Goal: Task Accomplishment & Management: Complete application form

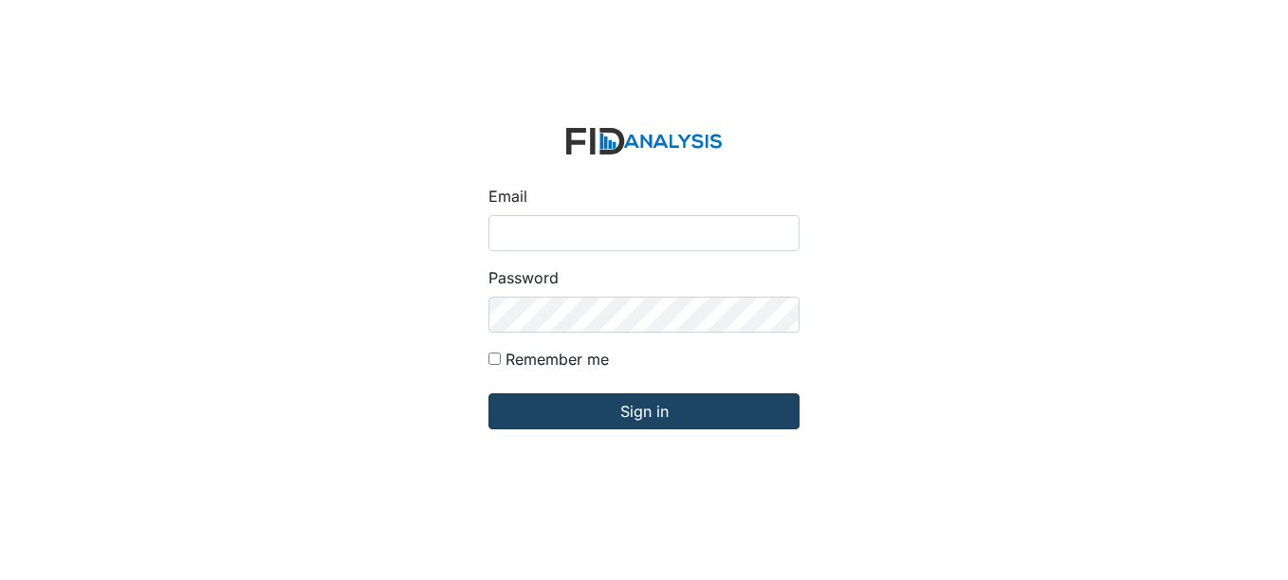
type input "[EMAIL_ADDRESS][DOMAIN_NAME]"
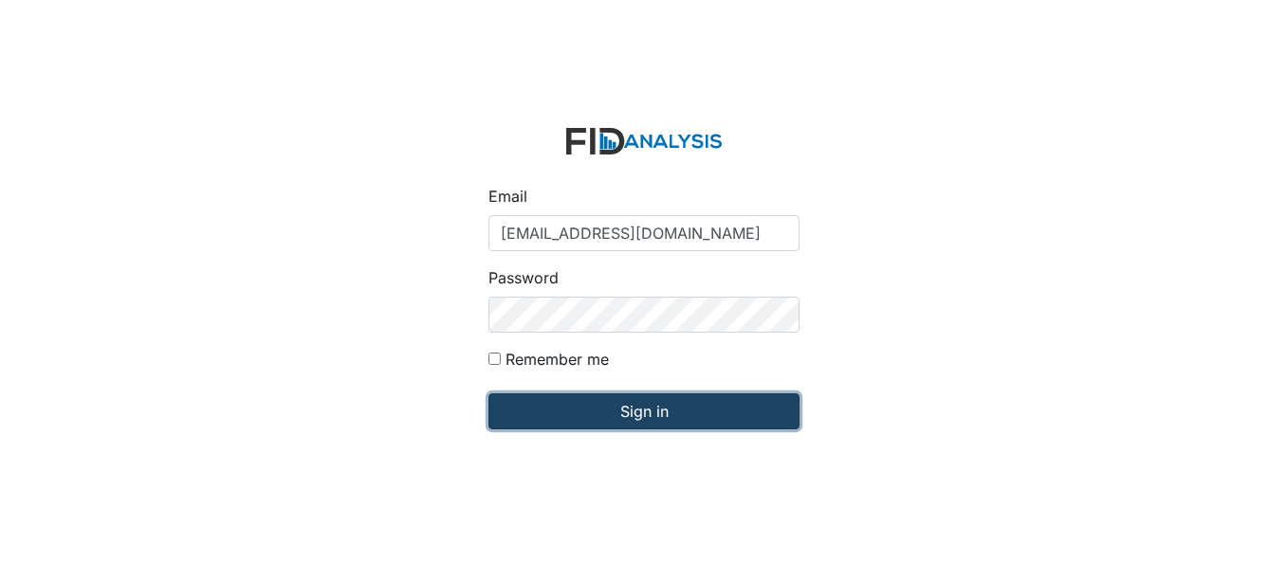
click at [605, 423] on input "Sign in" at bounding box center [643, 411] width 311 height 36
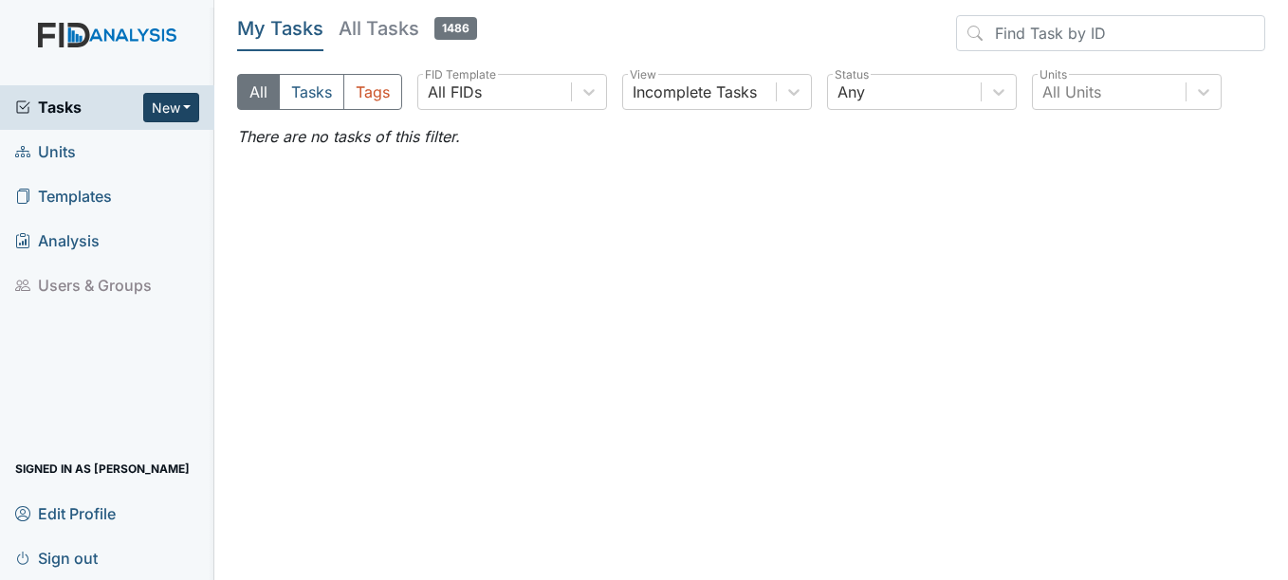
click at [159, 119] on button "New" at bounding box center [171, 107] width 57 height 29
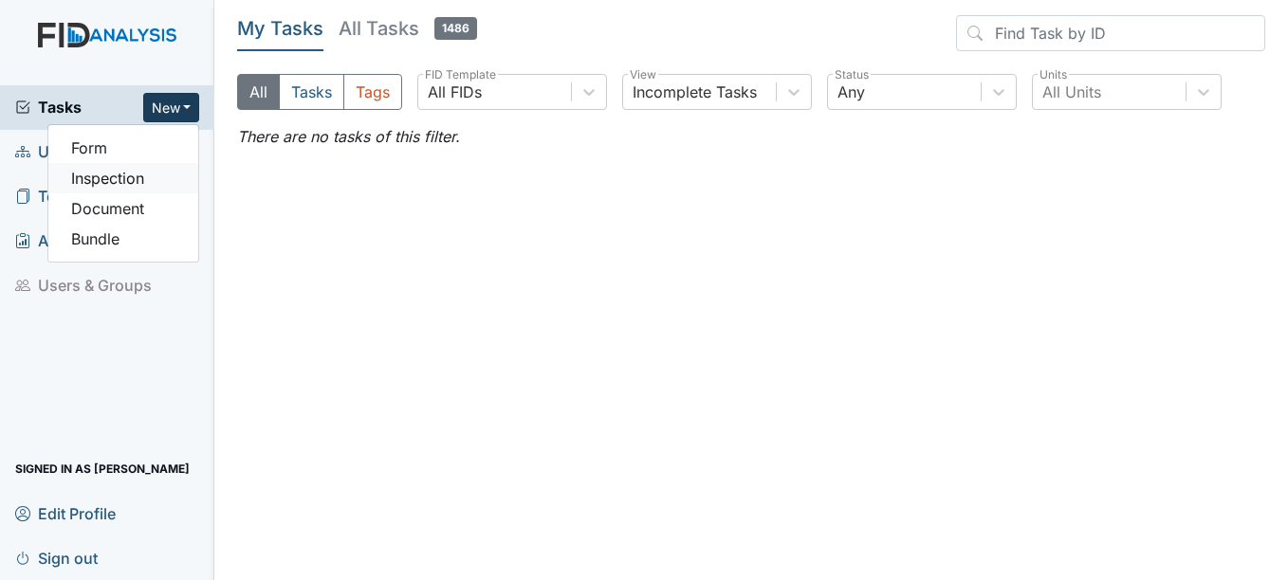
click at [134, 175] on link "Inspection" at bounding box center [123, 178] width 150 height 30
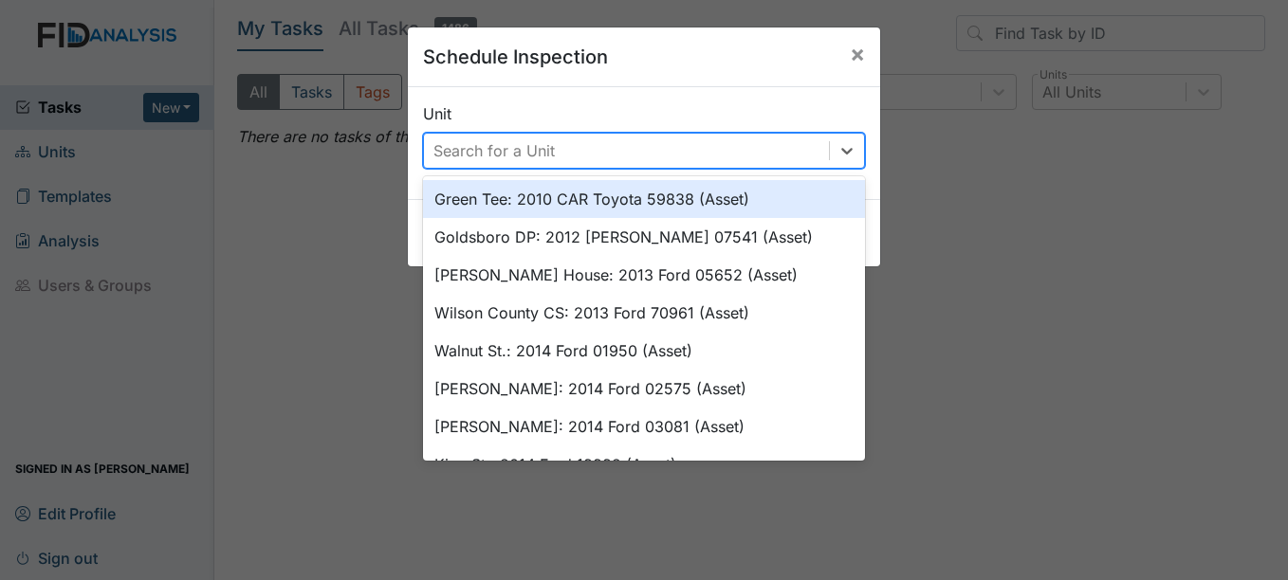
click at [562, 140] on div "Search for a Unit" at bounding box center [626, 151] width 405 height 34
type input "chow"
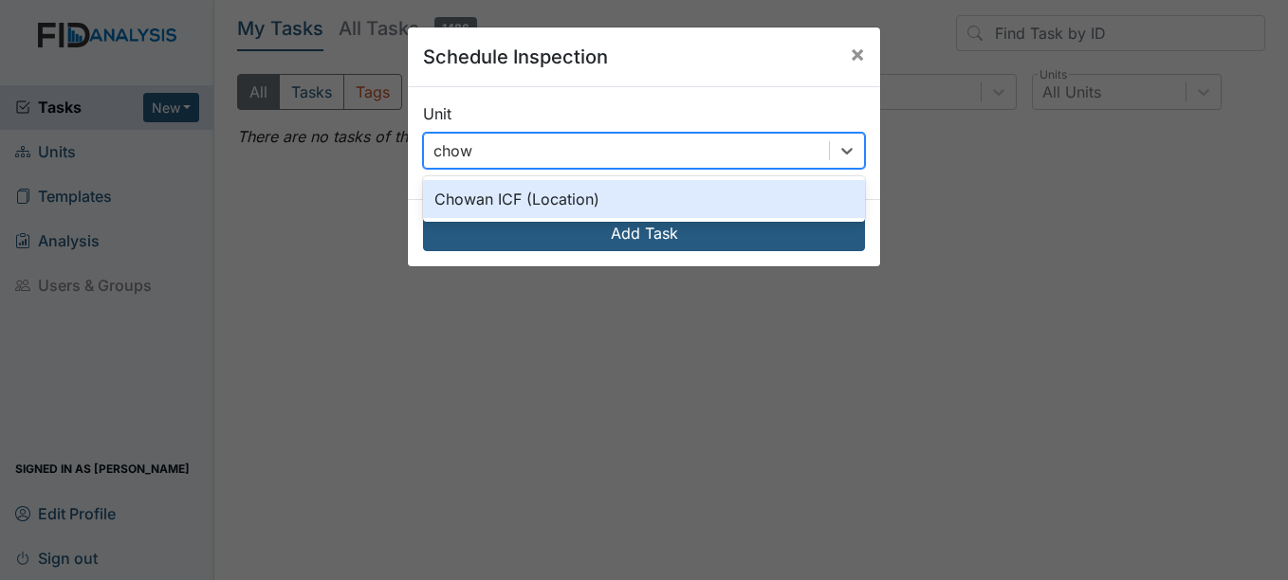
click at [576, 203] on div "Chowan ICF (Location)" at bounding box center [644, 199] width 442 height 38
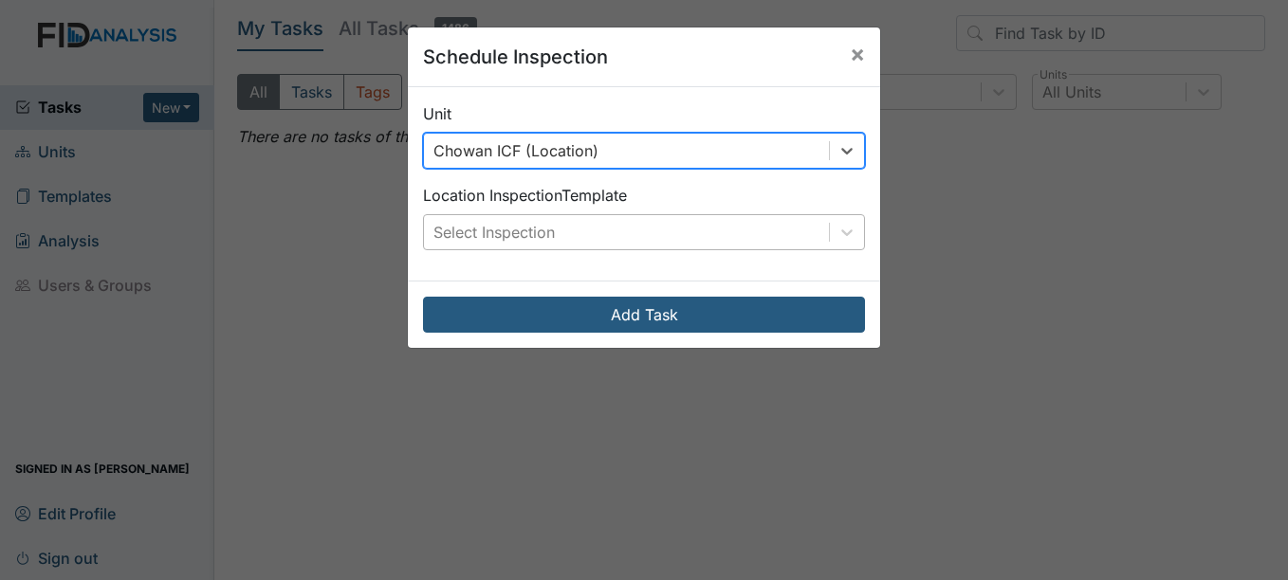
click at [601, 220] on div "Select Inspection" at bounding box center [626, 232] width 405 height 34
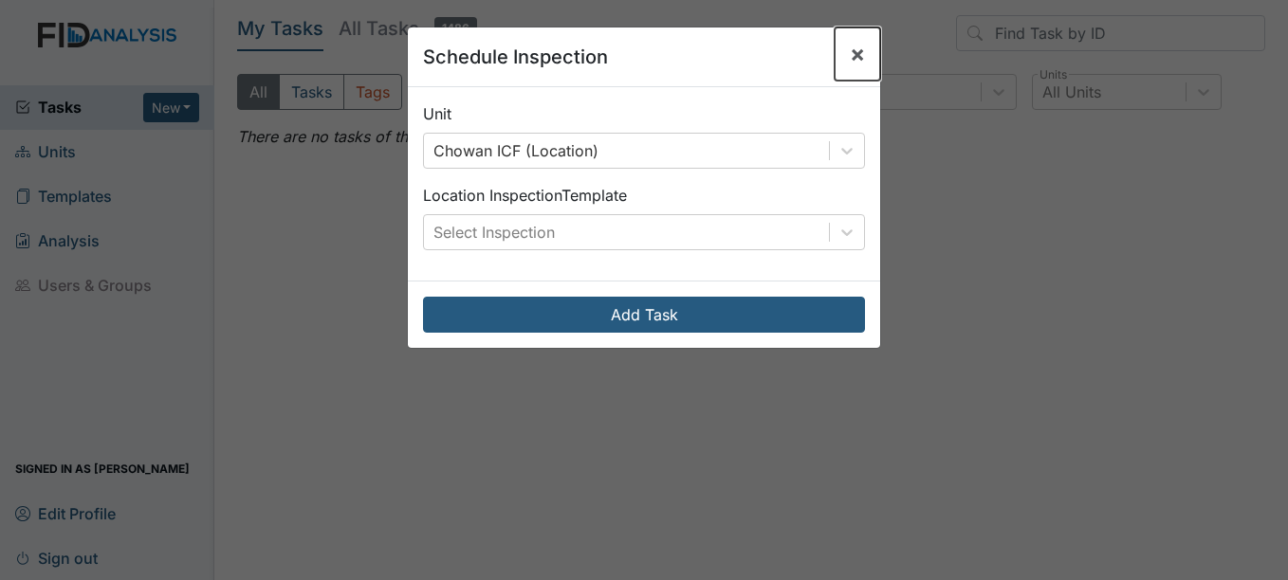
click at [841, 46] on button "×" at bounding box center [857, 53] width 46 height 53
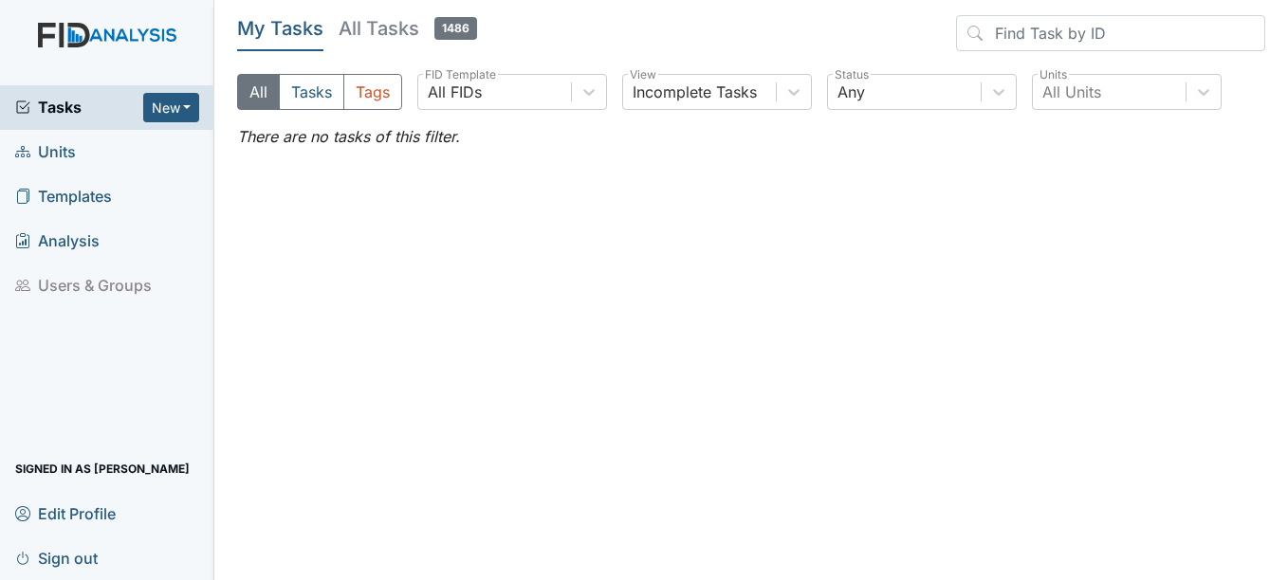
click at [210, 109] on div "Tasks New Form Inspection Document Bundle" at bounding box center [107, 107] width 214 height 45
click at [181, 101] on button "New" at bounding box center [171, 107] width 57 height 29
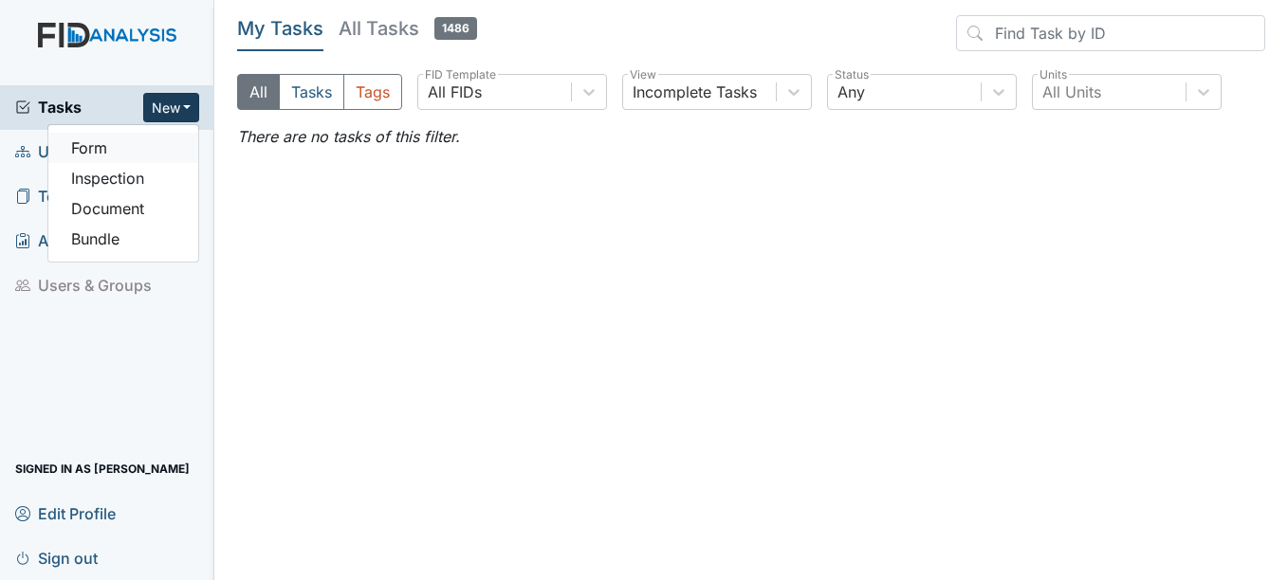
click at [185, 155] on link "Form" at bounding box center [123, 148] width 150 height 30
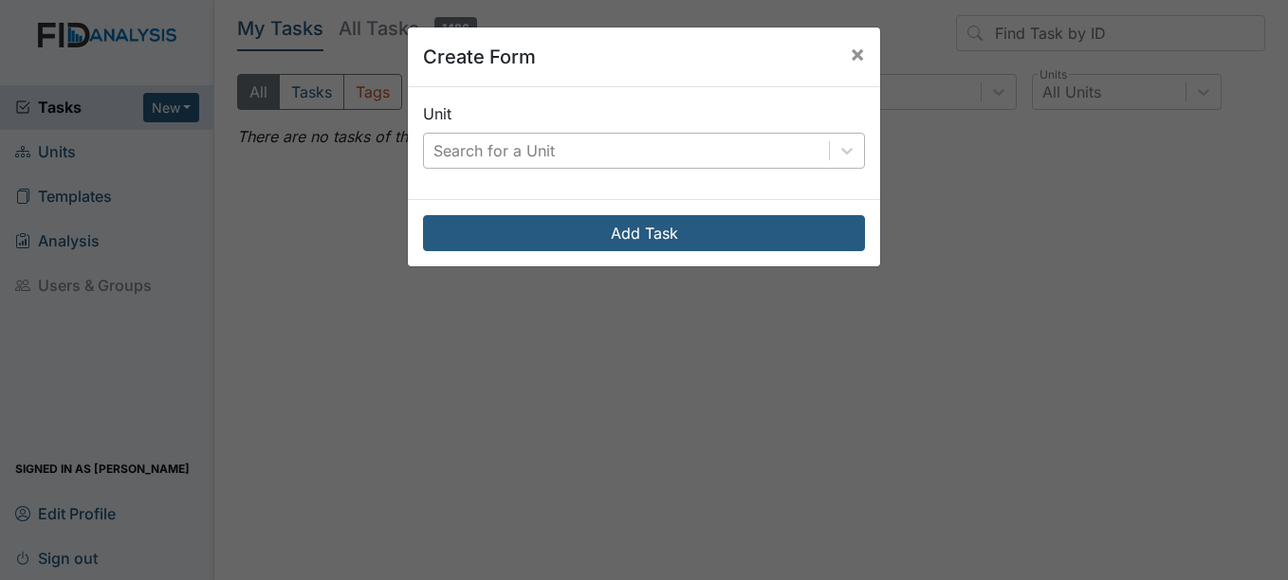
click at [633, 152] on div "Search for a Unit" at bounding box center [626, 151] width 405 height 34
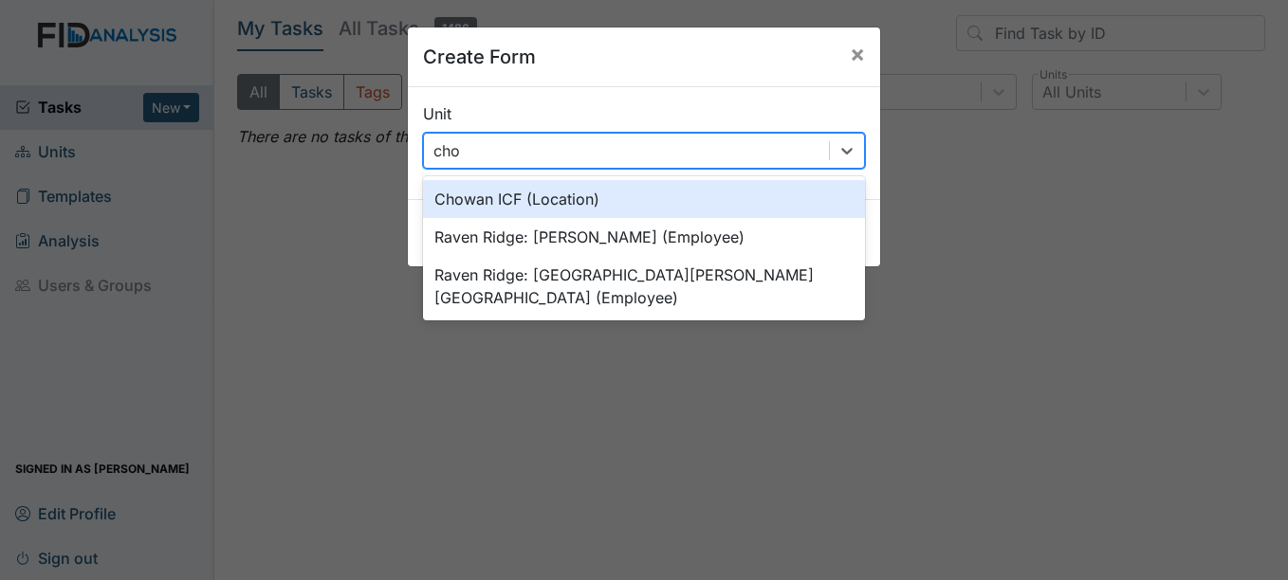
type input "chow"
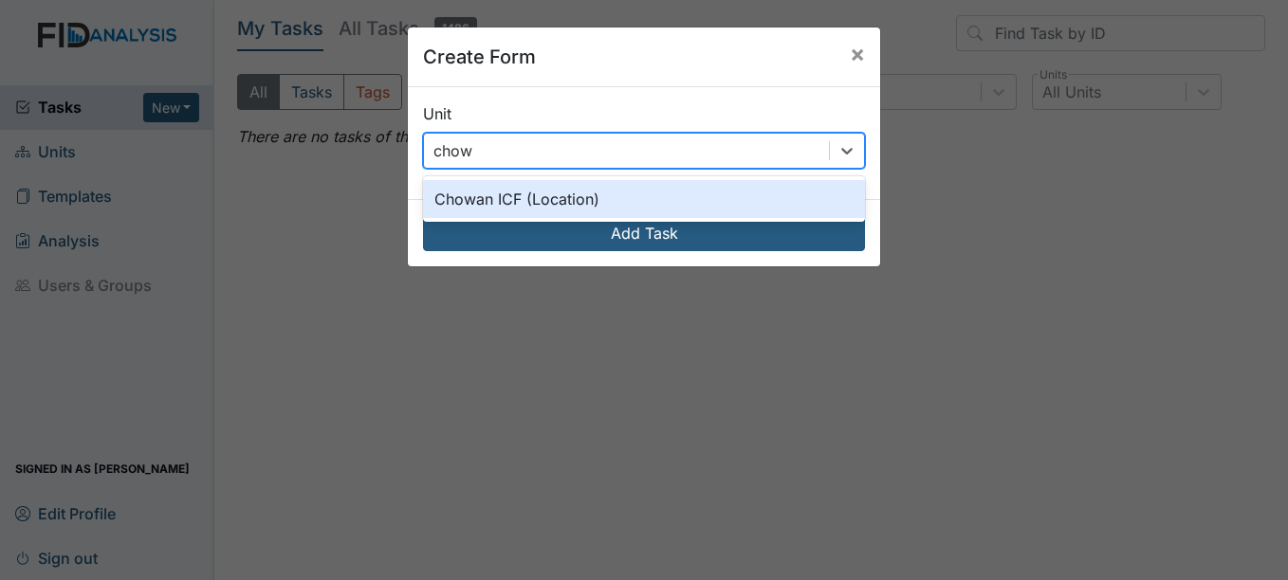
click at [632, 189] on div "Chowan ICF (Location)" at bounding box center [644, 199] width 442 height 38
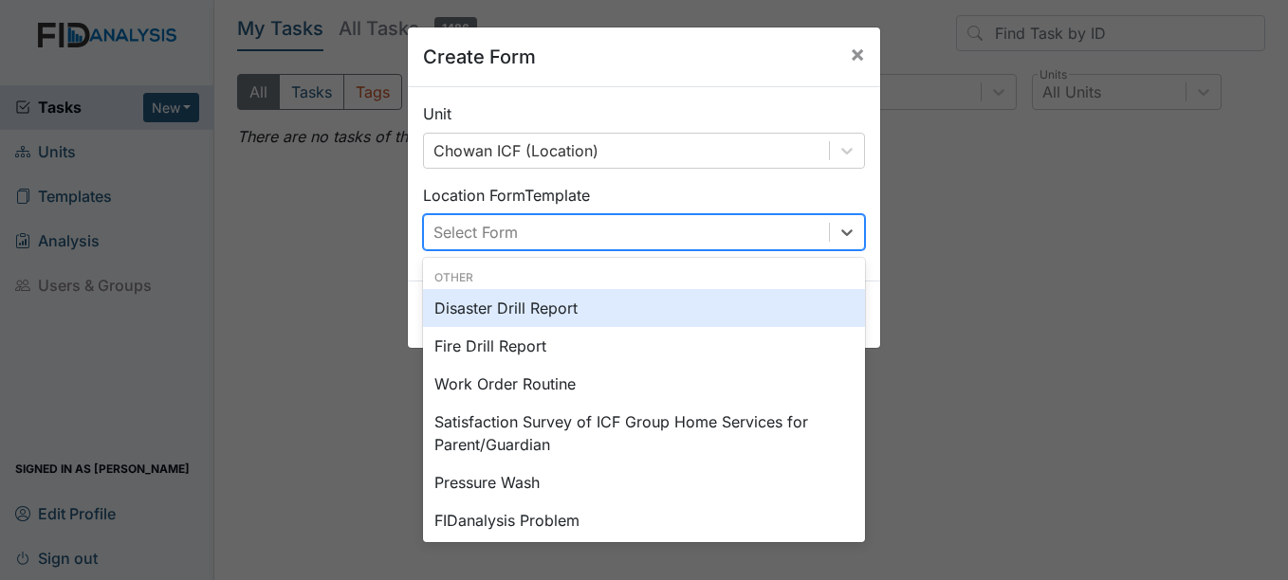
click at [623, 227] on div "Select Form" at bounding box center [626, 232] width 405 height 34
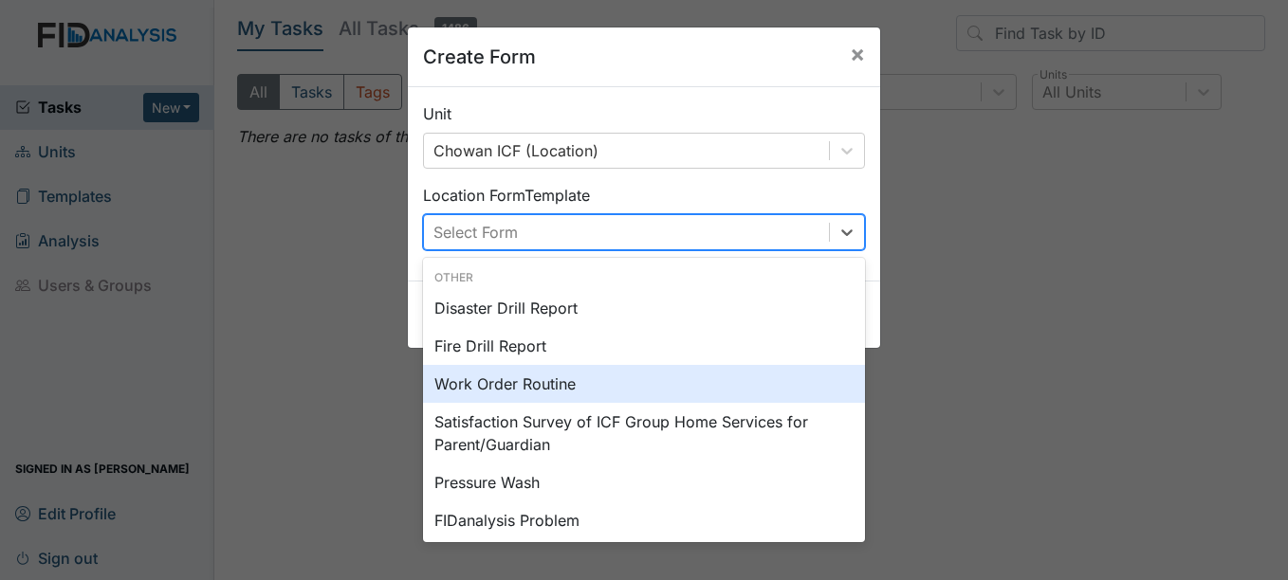
click at [601, 385] on div "Work Order Routine" at bounding box center [644, 384] width 442 height 38
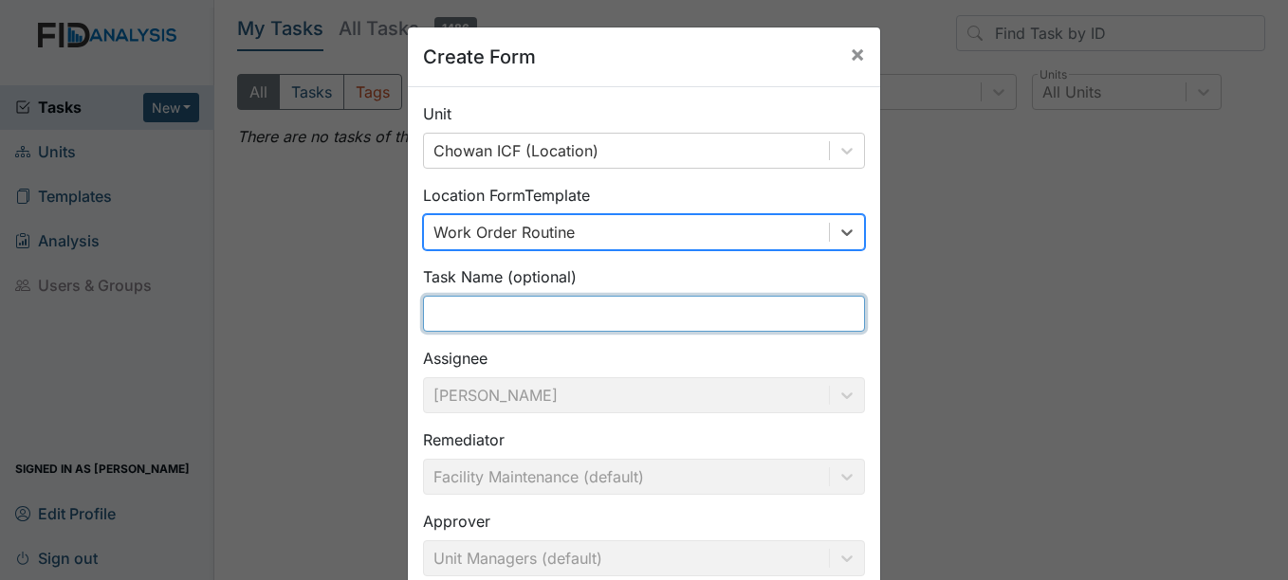
click at [611, 319] on input "text" at bounding box center [644, 314] width 442 height 36
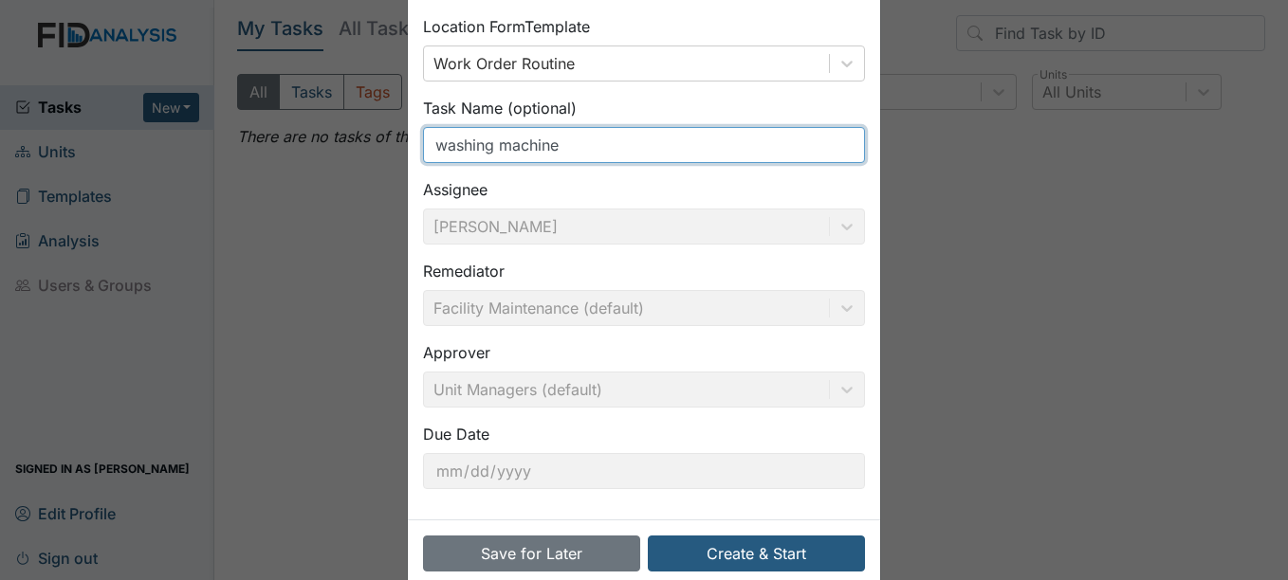
scroll to position [203, 0]
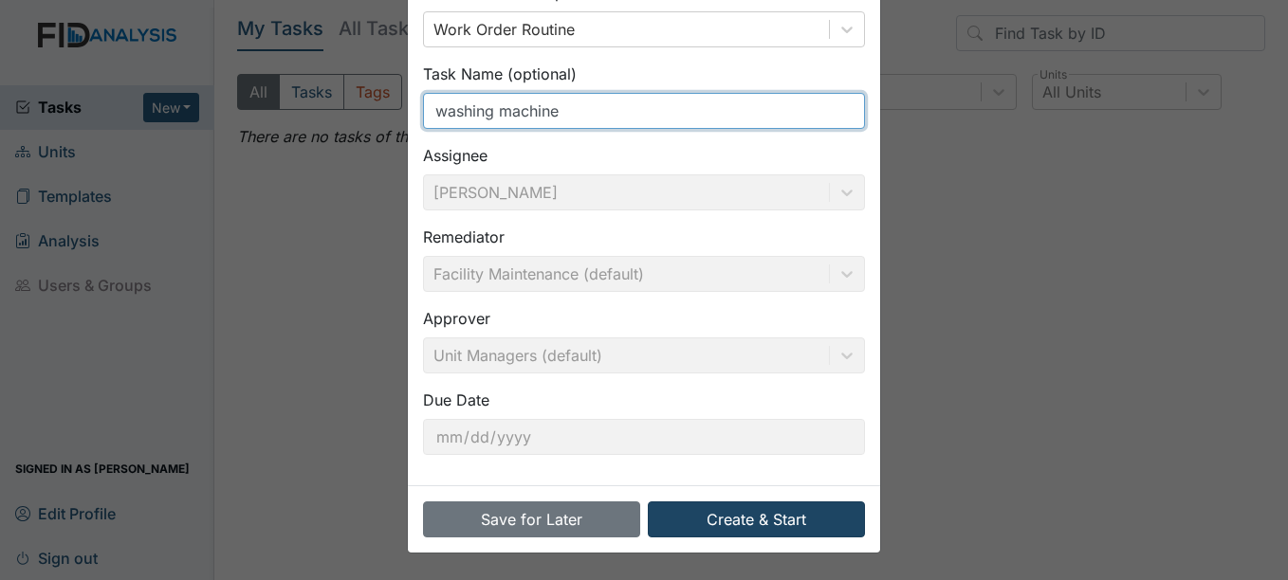
type input "washing machine"
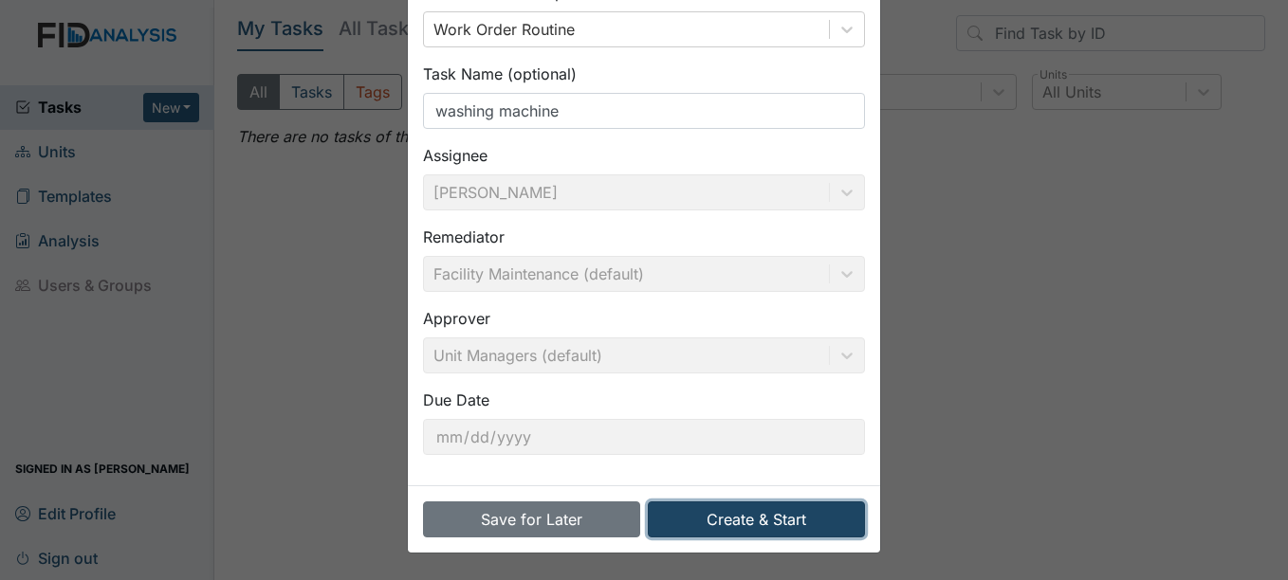
click at [767, 521] on button "Create & Start" at bounding box center [756, 520] width 217 height 36
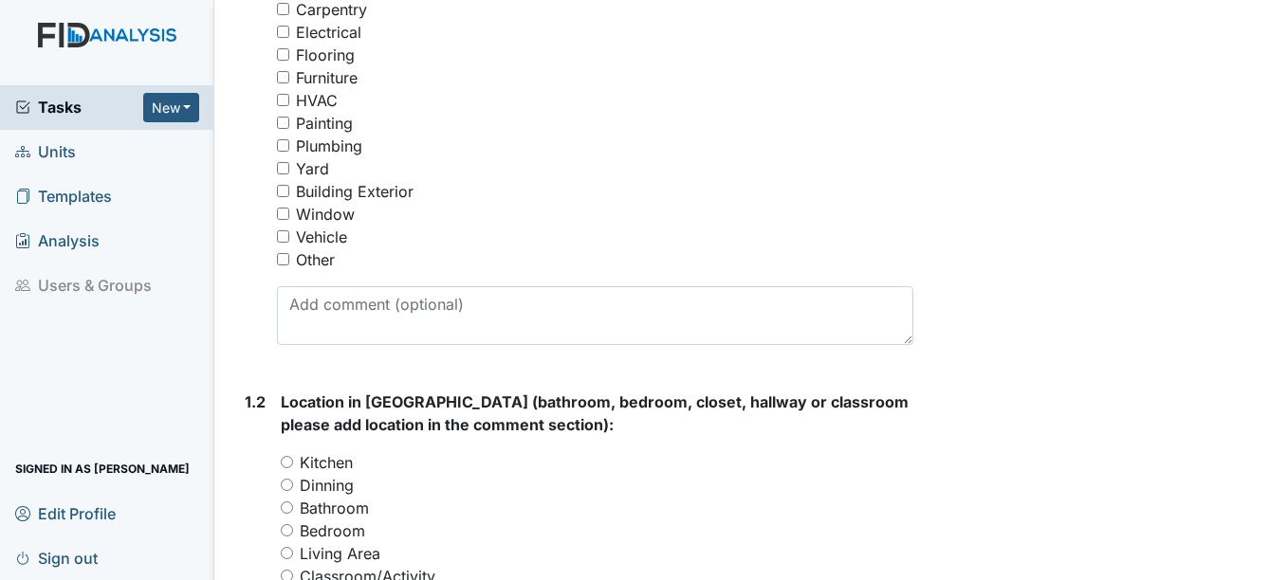
scroll to position [474, 0]
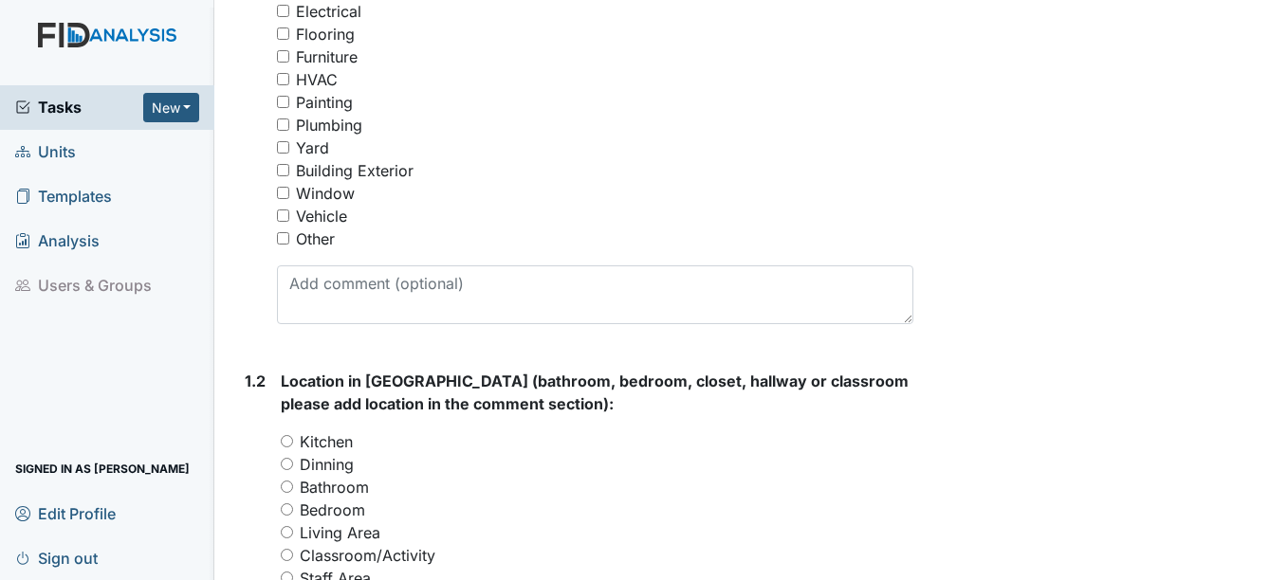
click at [320, 254] on div "Classification (Select ALL that apply): You must select one or more of the belo…" at bounding box center [594, 109] width 635 height 430
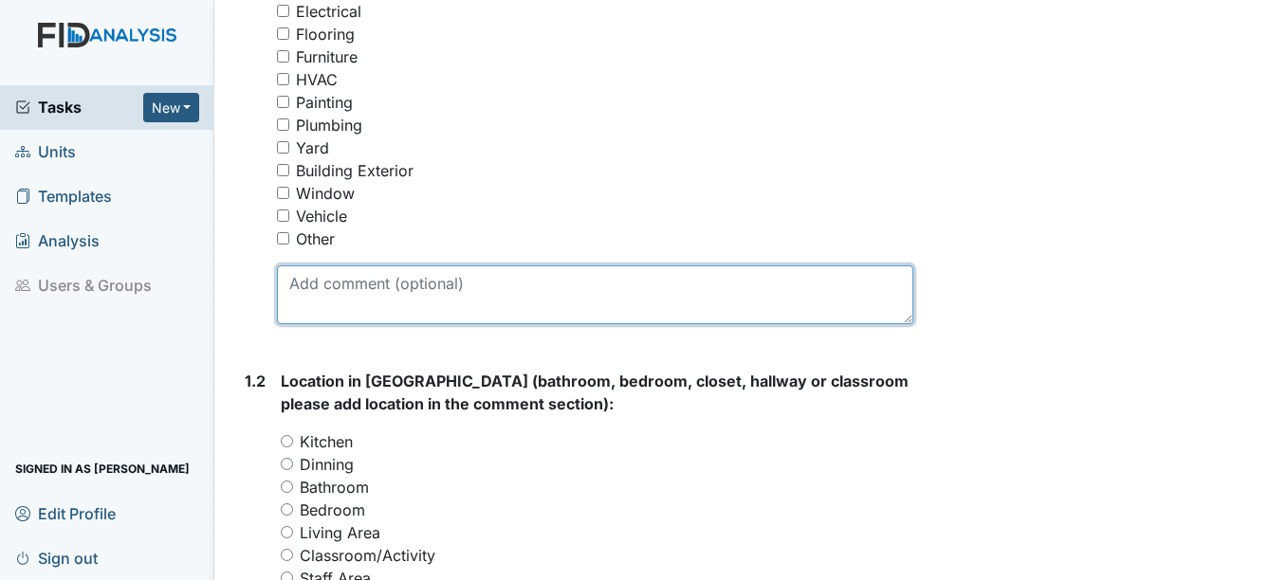
click at [329, 304] on textarea at bounding box center [594, 294] width 635 height 59
type textarea "w"
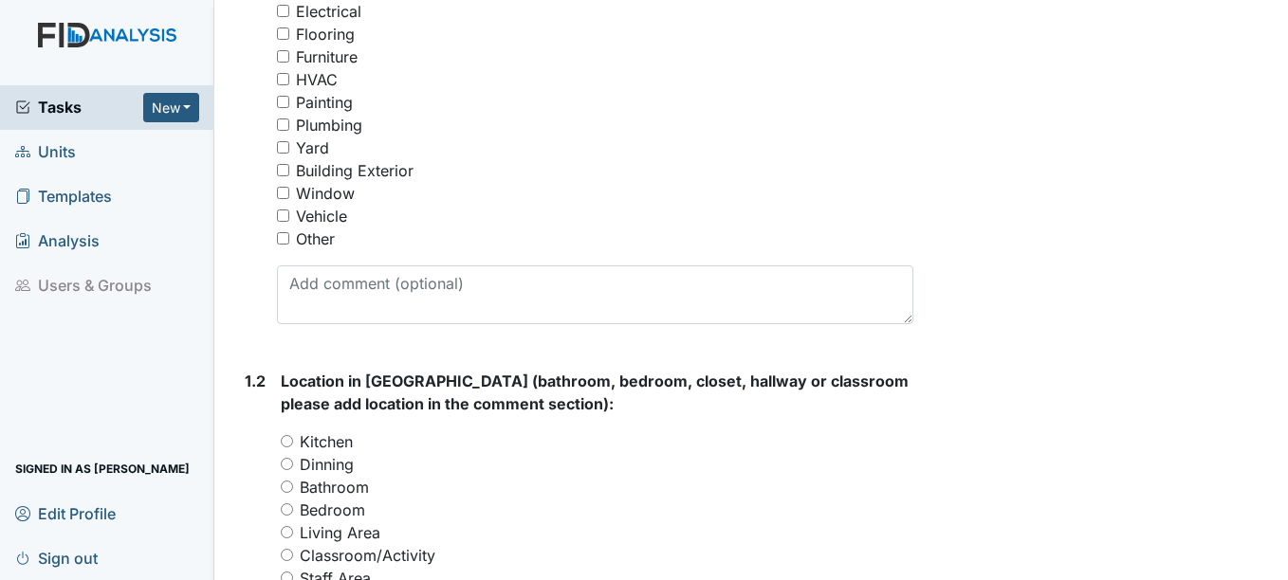
scroll to position [379, 0]
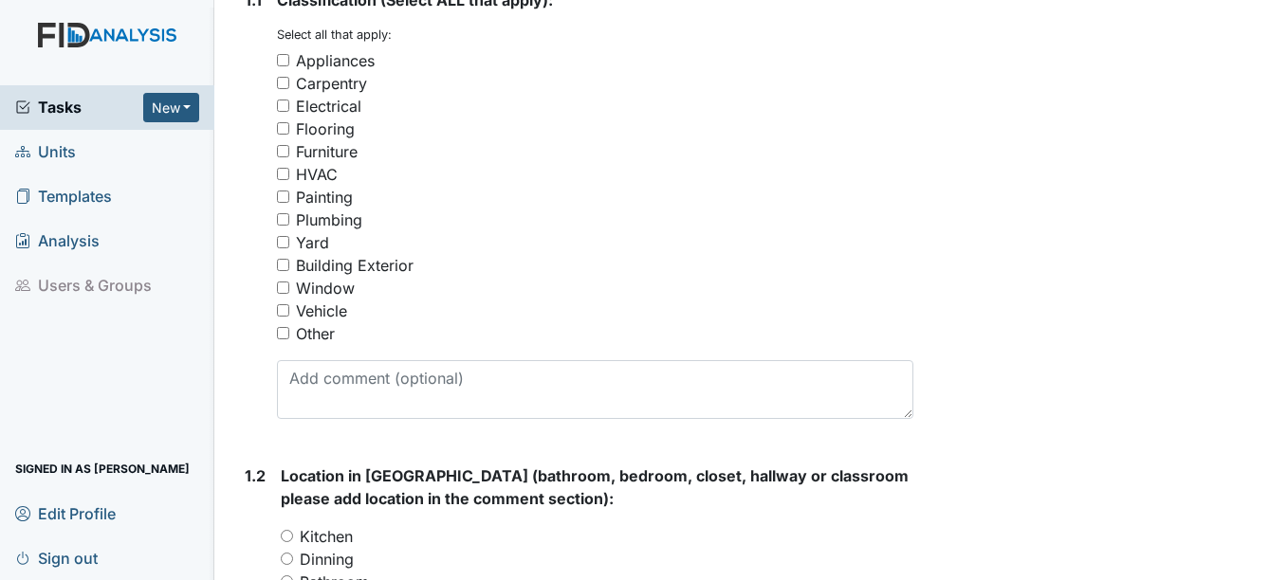
click at [321, 64] on div "Appliances" at bounding box center [335, 60] width 79 height 23
click at [289, 64] on input "Appliances" at bounding box center [283, 60] width 12 height 12
checkbox input "true"
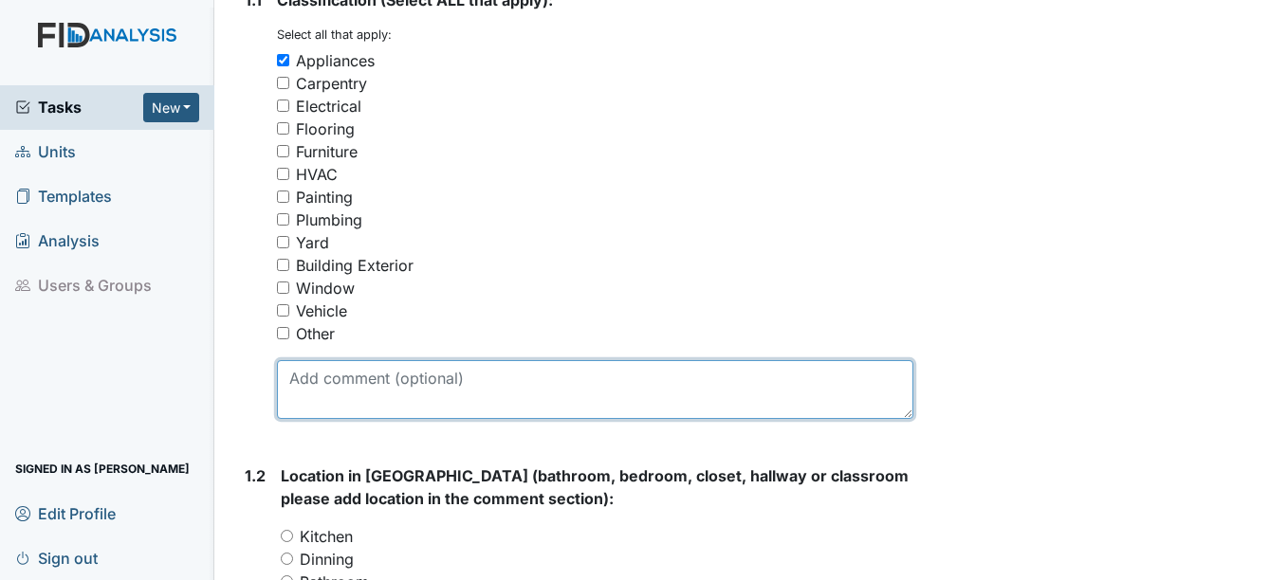
click at [378, 375] on textarea at bounding box center [594, 389] width 635 height 59
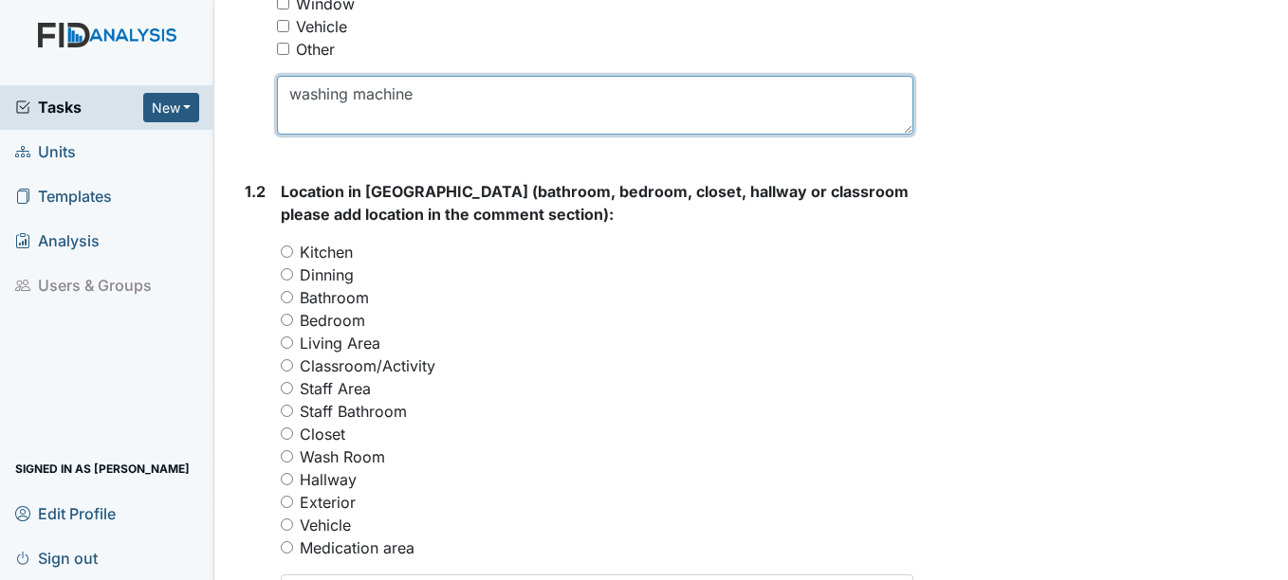
scroll to position [759, 0]
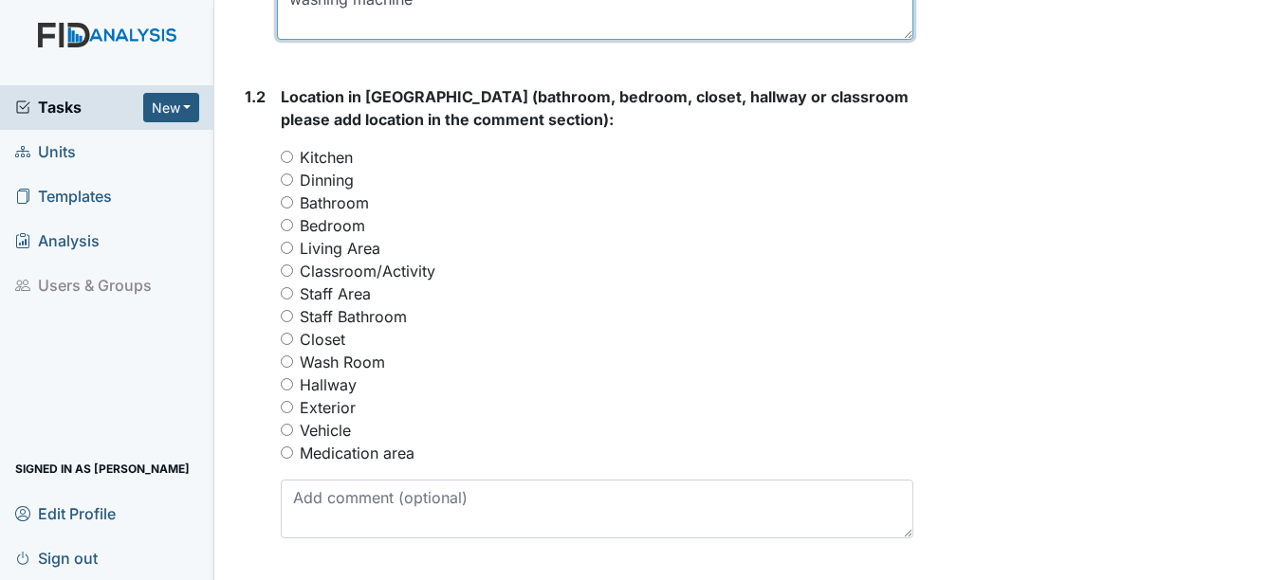
type textarea "washing machine"
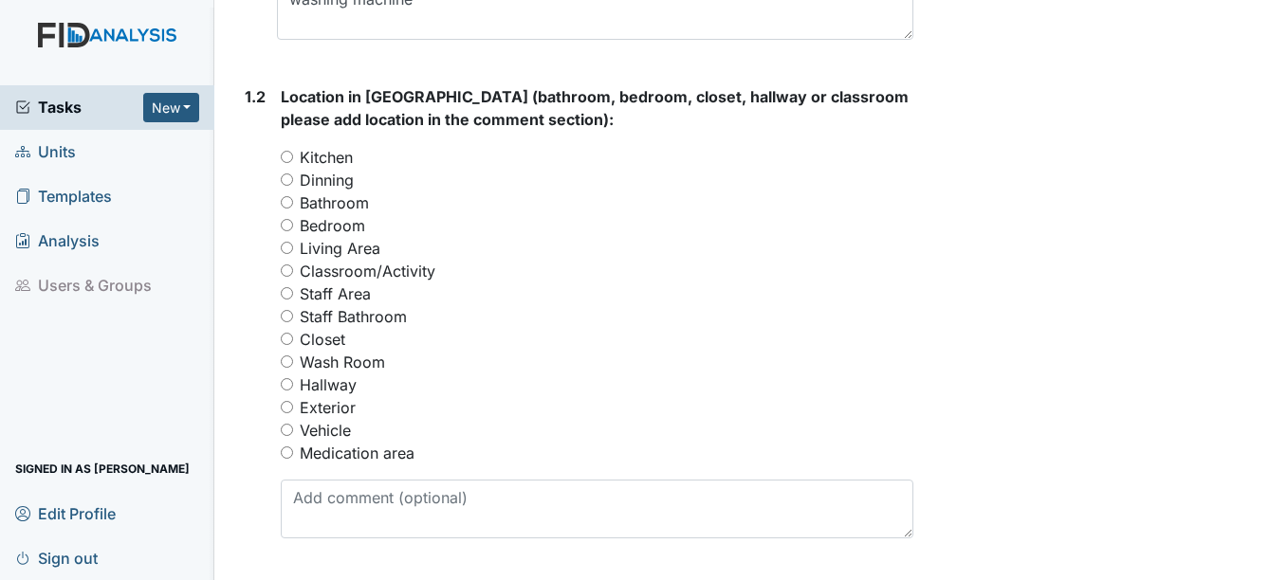
click at [362, 256] on label "Living Area" at bounding box center [340, 248] width 81 height 23
click at [293, 254] on input "Living Area" at bounding box center [287, 248] width 12 height 12
radio input "true"
click at [362, 254] on label "Living Area" at bounding box center [340, 248] width 81 height 23
click at [293, 254] on input "Living Area" at bounding box center [287, 248] width 12 height 12
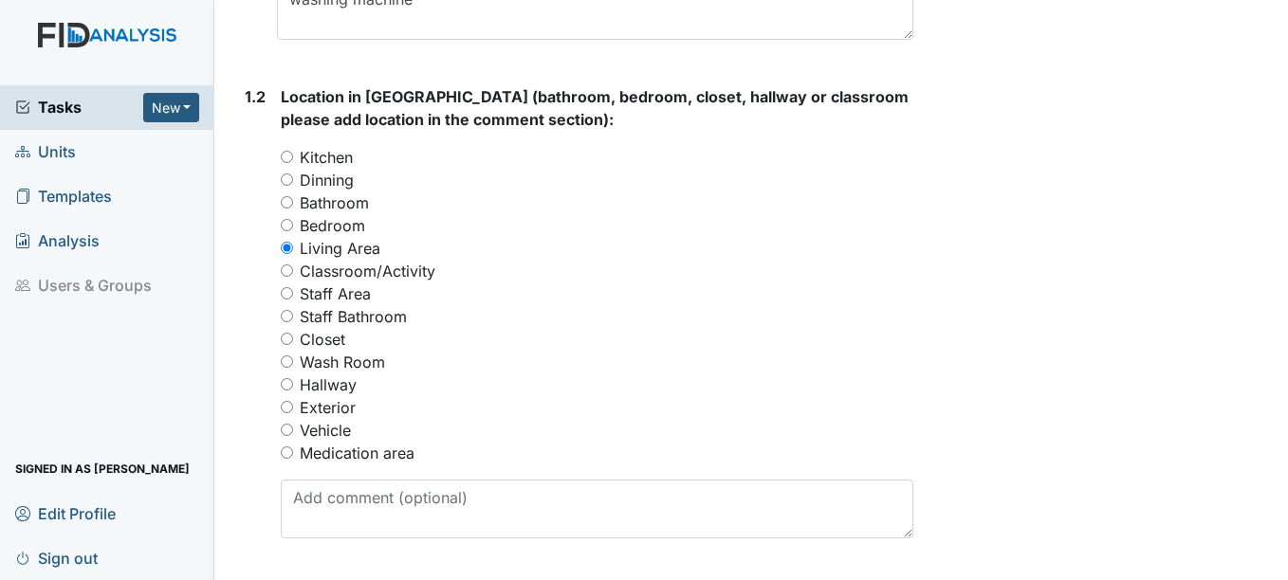
click at [320, 369] on label "Wash Room" at bounding box center [342, 362] width 85 height 23
click at [293, 368] on input "Wash Room" at bounding box center [287, 362] width 12 height 12
radio input "true"
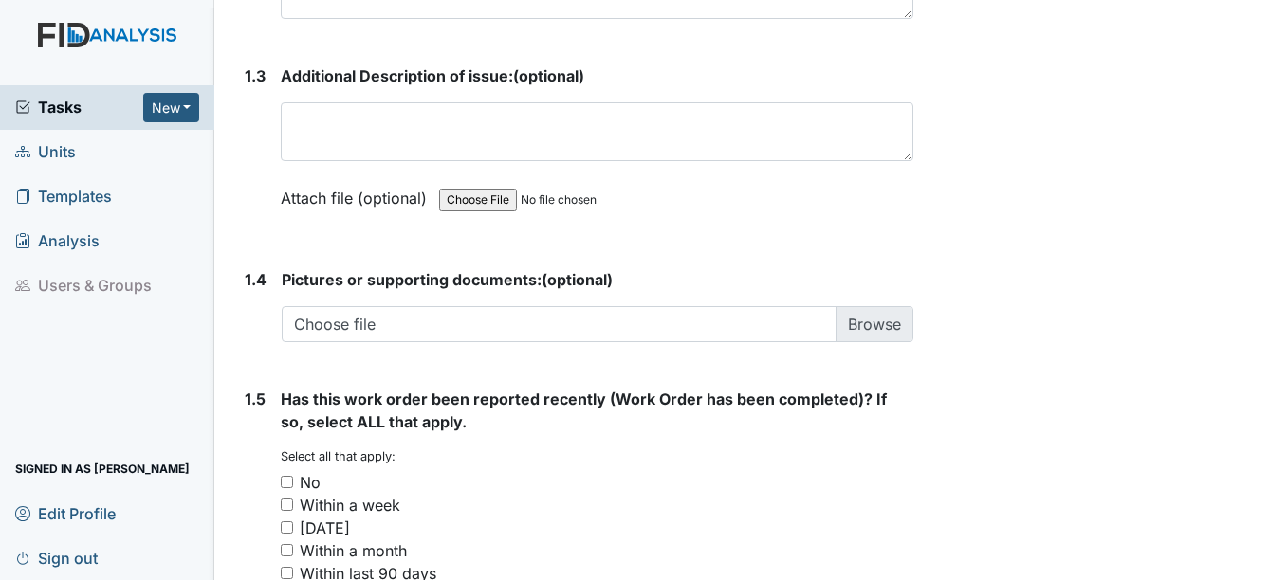
scroll to position [1138, 0]
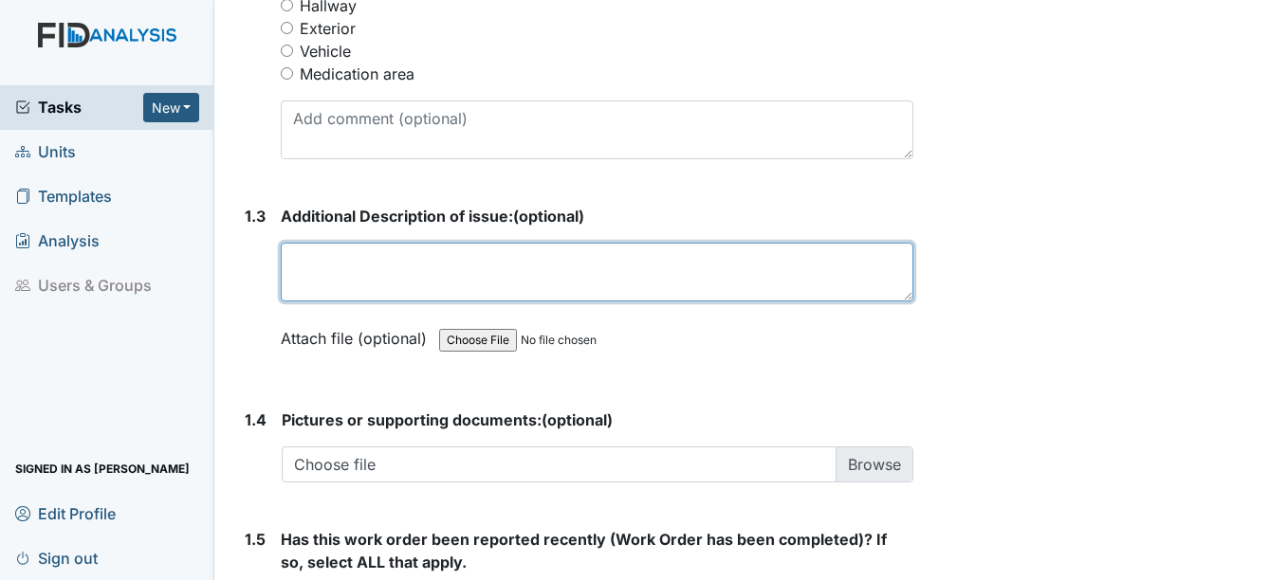
click at [476, 267] on textarea at bounding box center [596, 272] width 631 height 59
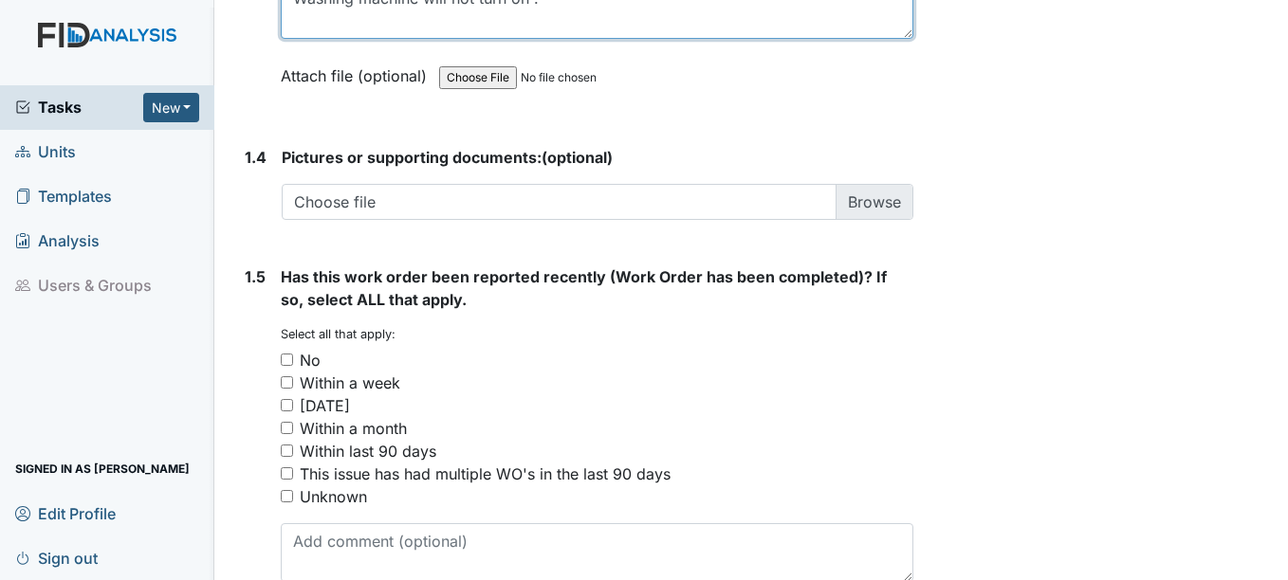
scroll to position [1499, 0]
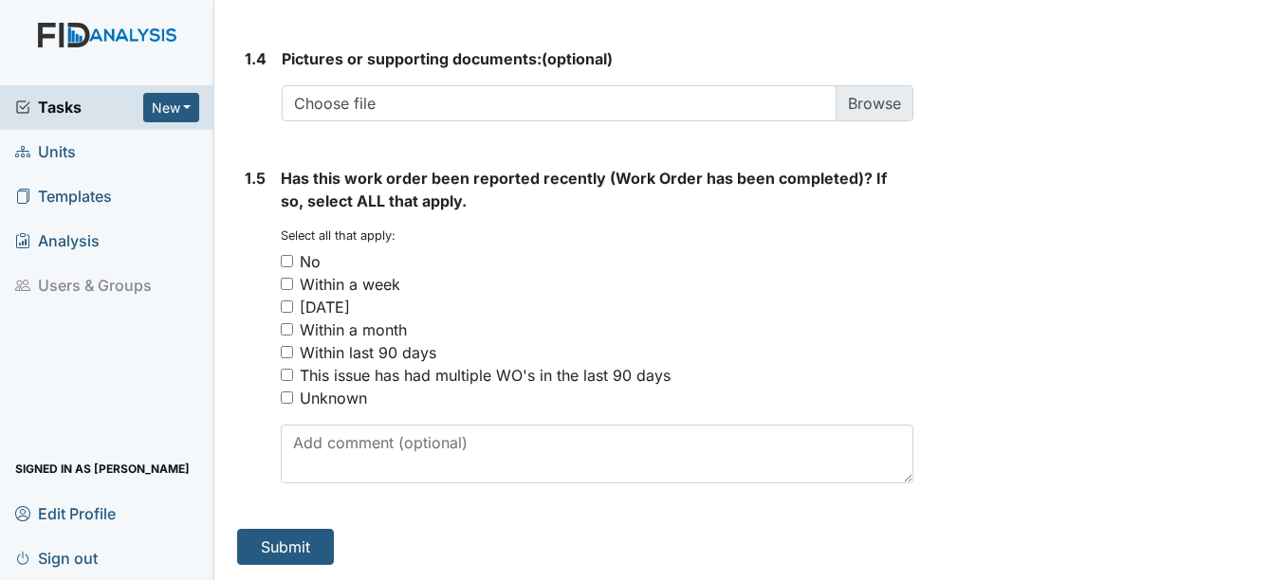
type textarea "Washing machine will not turn on ."
click at [300, 265] on div "No" at bounding box center [310, 261] width 21 height 23
click at [293, 265] on input "No" at bounding box center [287, 261] width 12 height 12
checkbox input "true"
click at [296, 536] on button "Submit" at bounding box center [285, 547] width 97 height 36
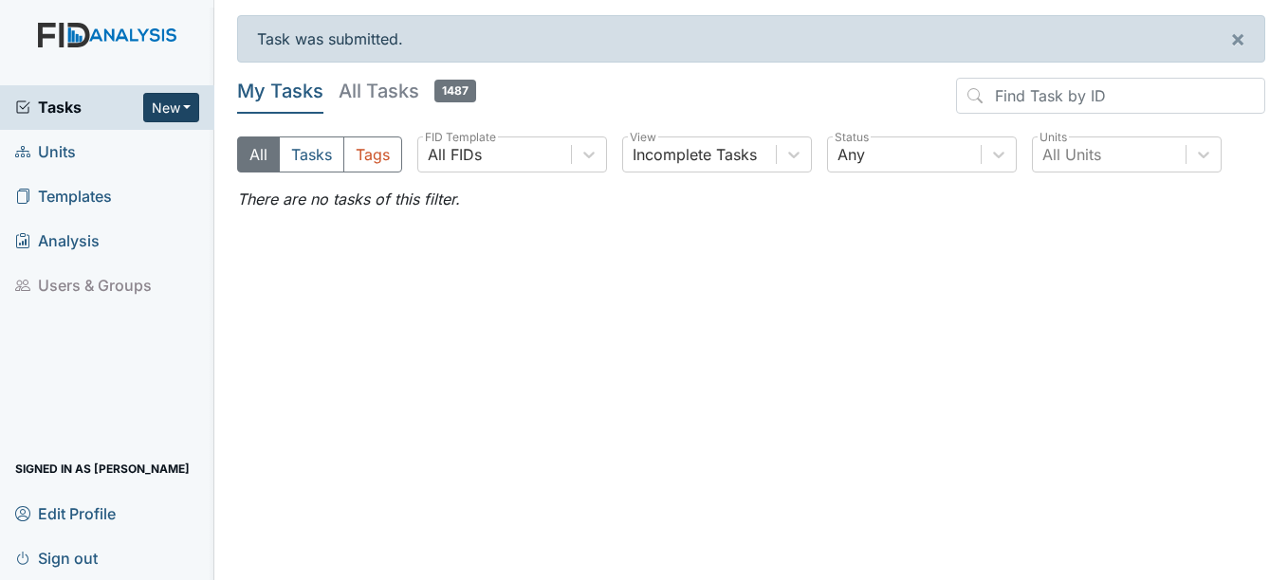
click at [181, 105] on button "New" at bounding box center [171, 107] width 57 height 29
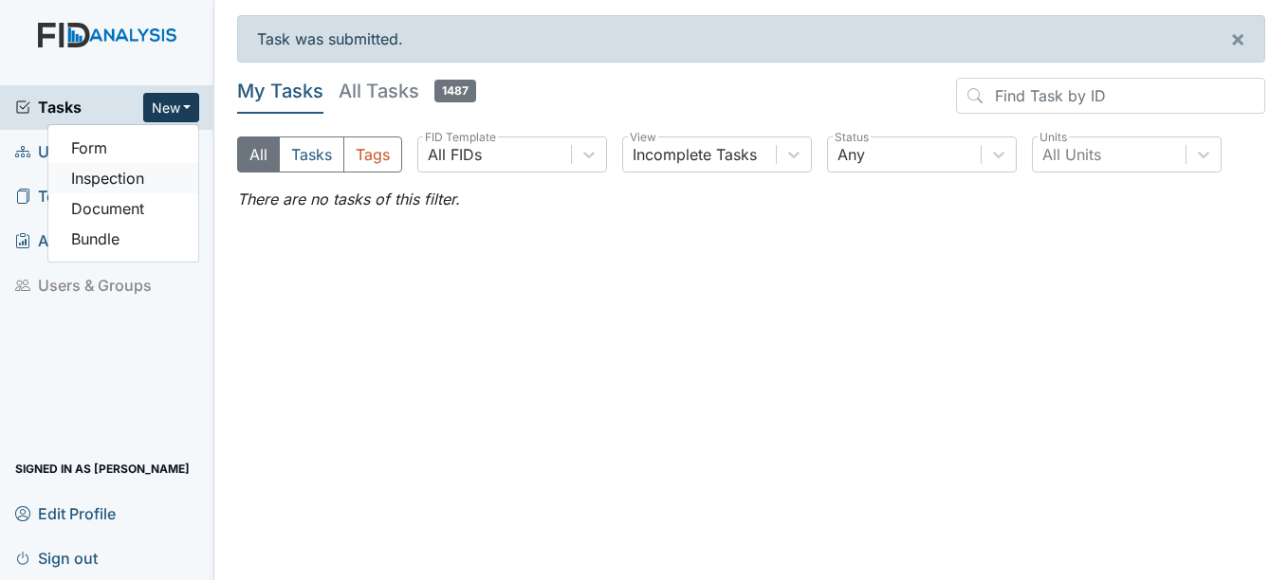
click at [158, 181] on link "Inspection" at bounding box center [123, 178] width 150 height 30
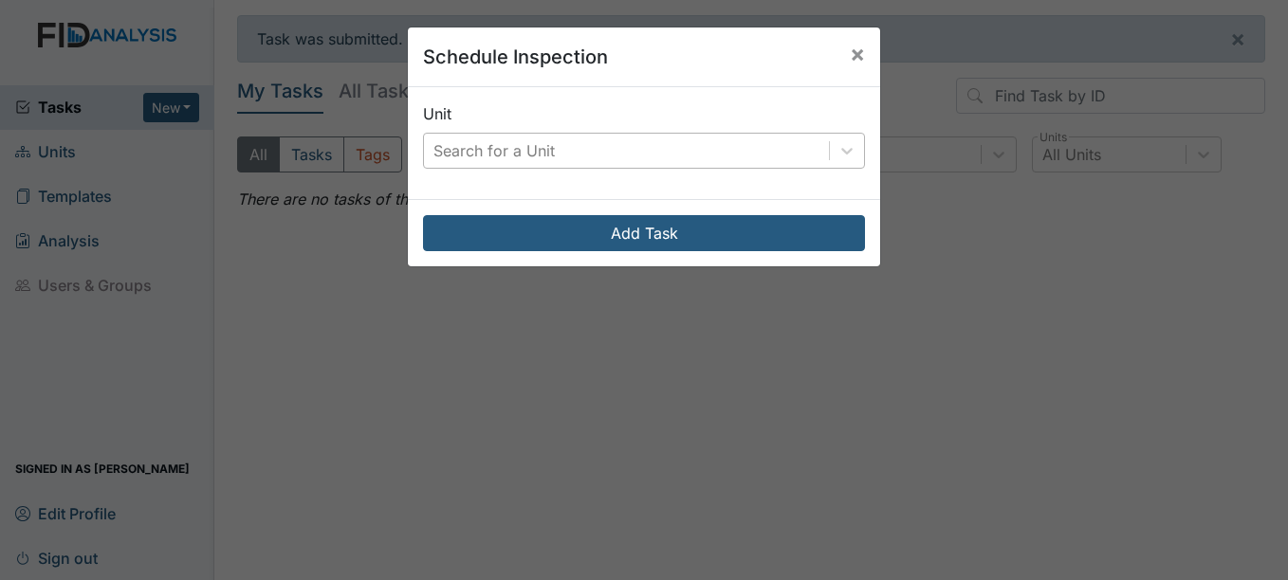
click at [720, 159] on div "Search for a Unit" at bounding box center [626, 151] width 405 height 34
click at [858, 60] on button "×" at bounding box center [857, 53] width 46 height 53
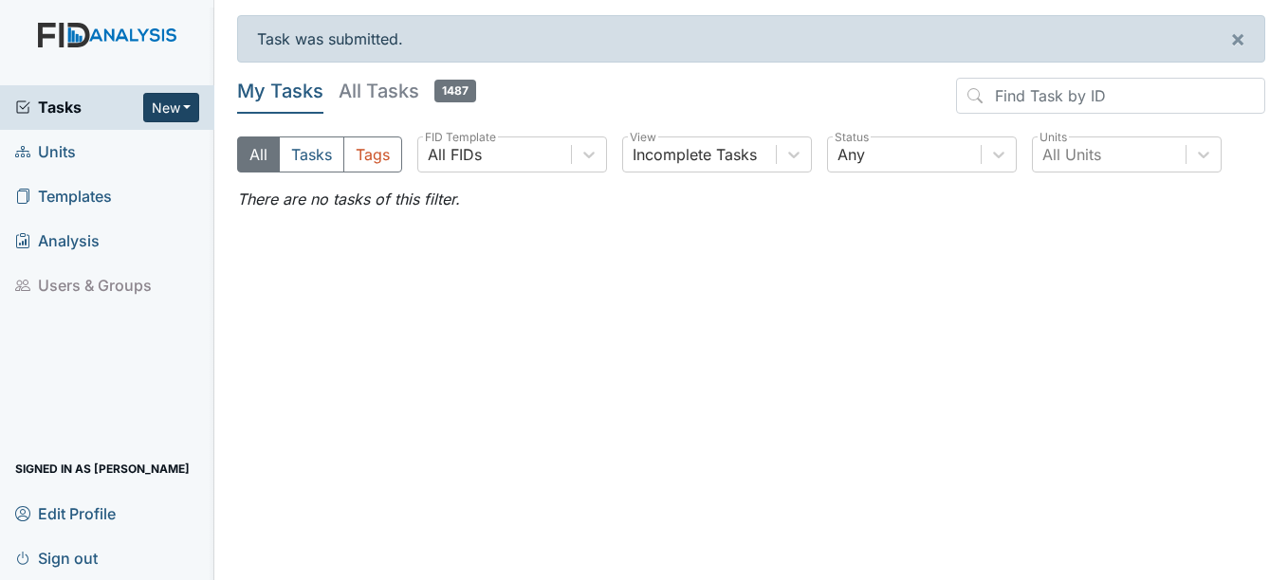
click at [174, 98] on button "New" at bounding box center [171, 107] width 57 height 29
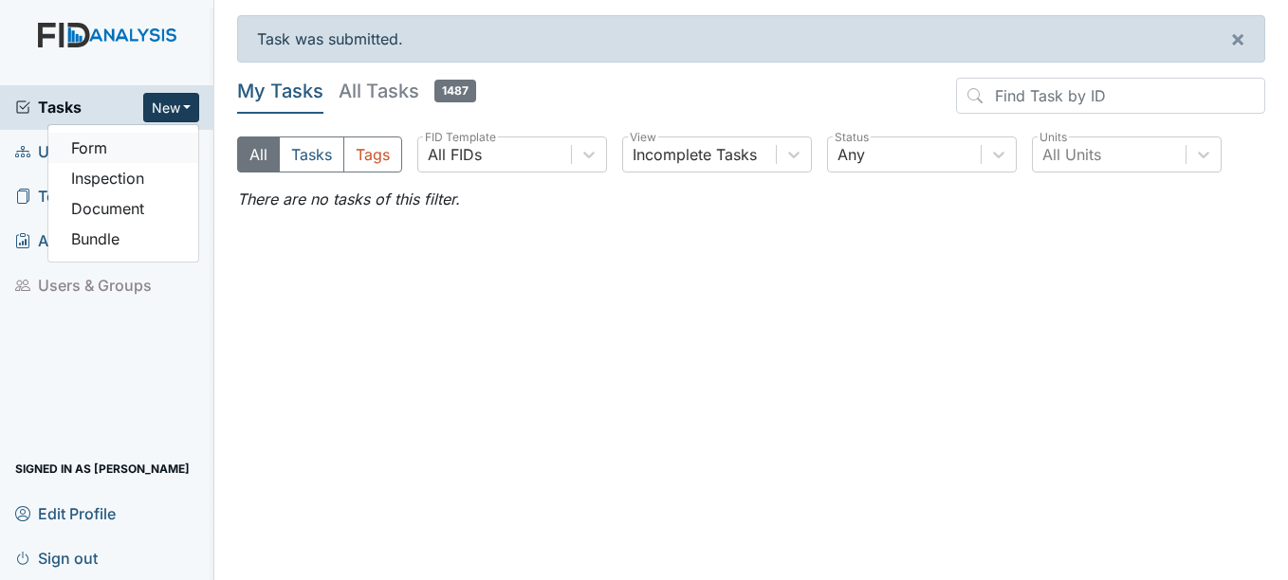
click at [155, 146] on link "Form" at bounding box center [123, 148] width 150 height 30
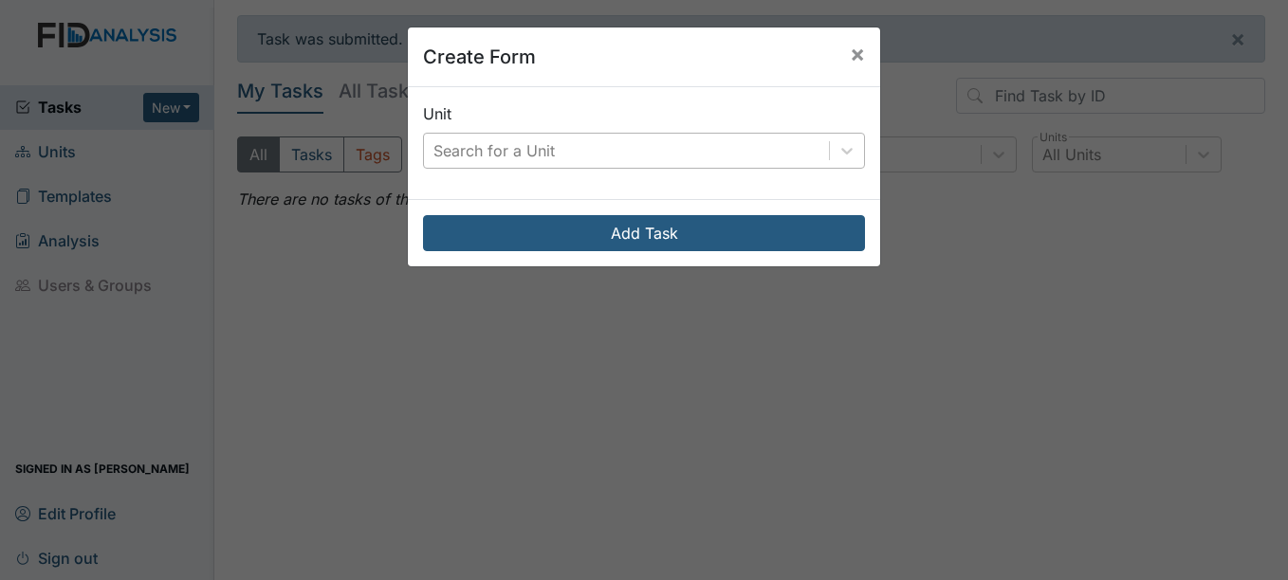
click at [661, 143] on div "Search for a Unit" at bounding box center [626, 151] width 405 height 34
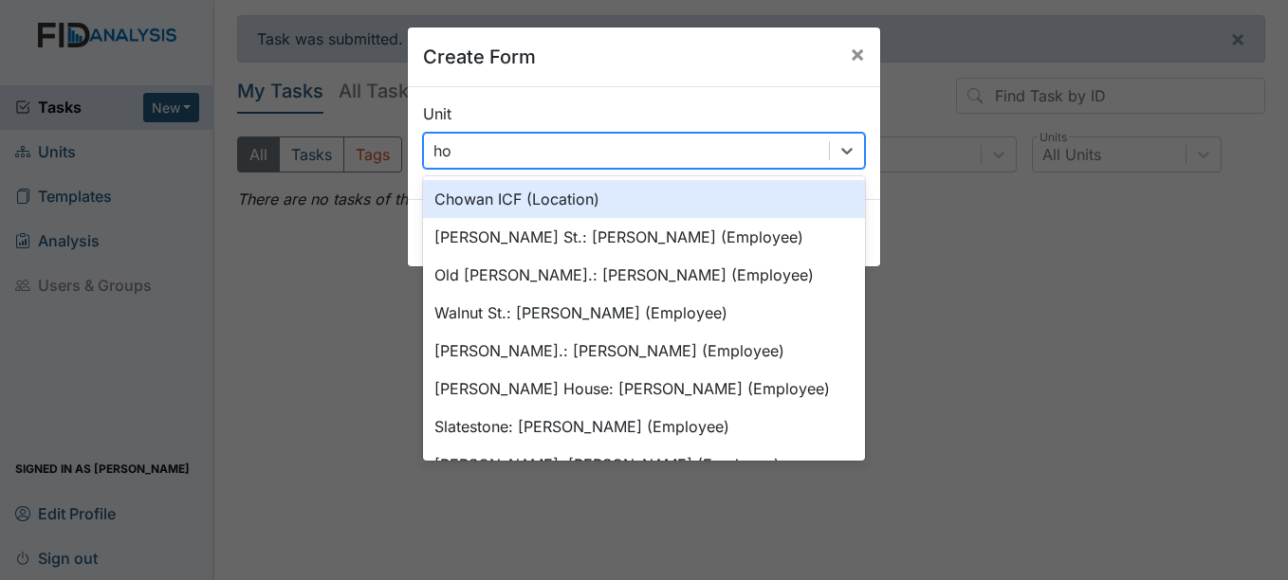
type input "h"
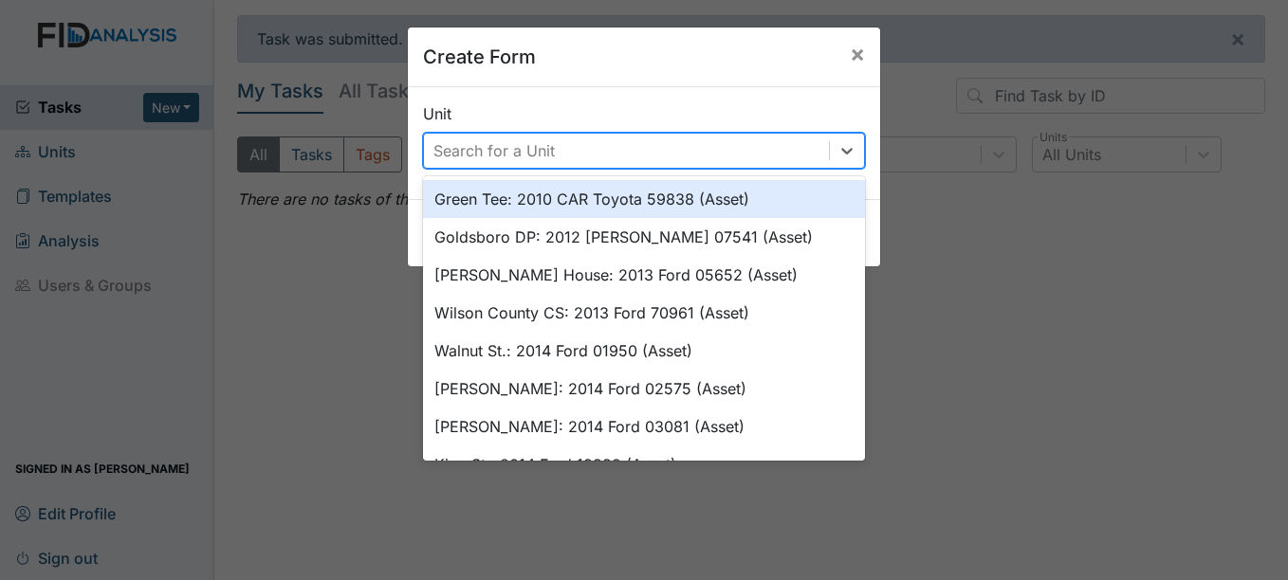
type input "h"
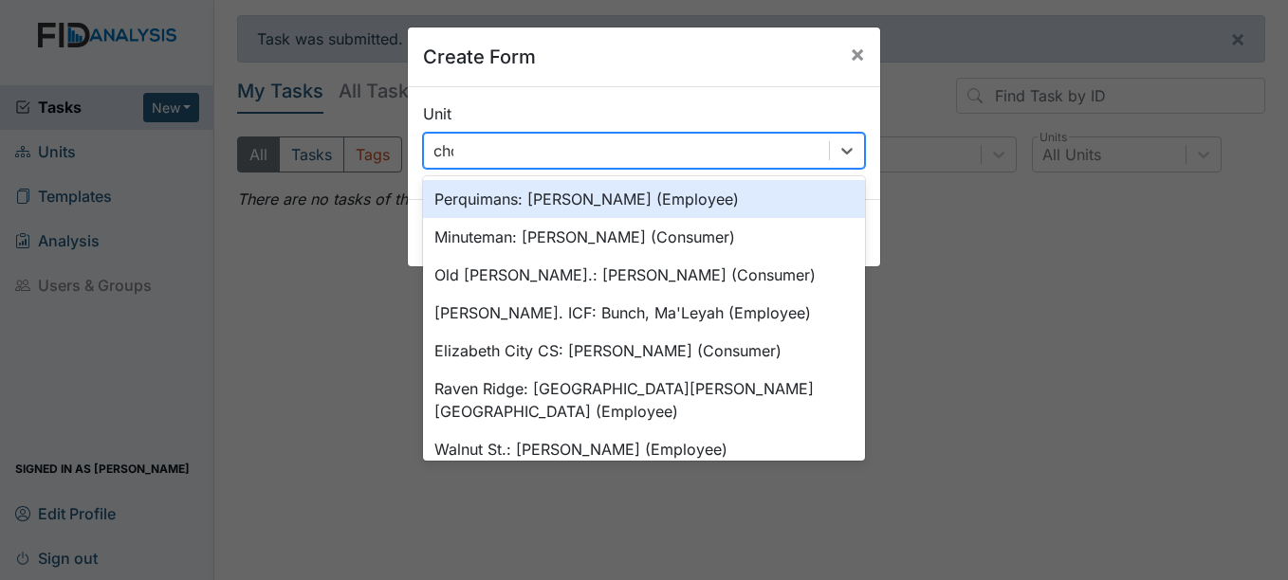
type input "chow"
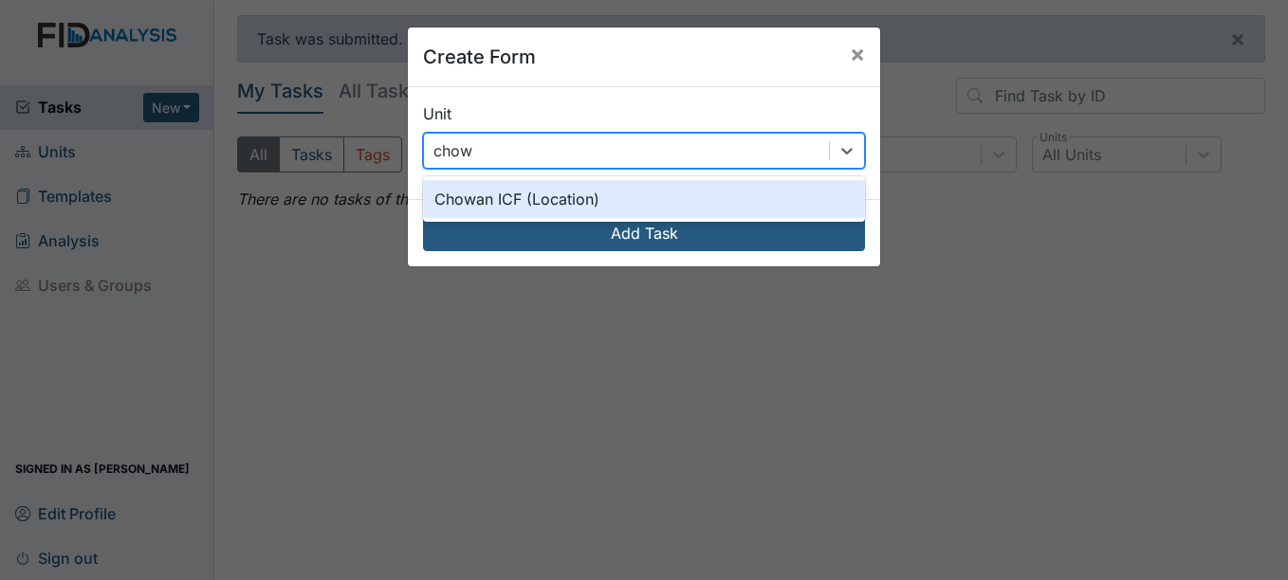
click at [649, 194] on div "Chowan ICF (Location)" at bounding box center [644, 199] width 442 height 38
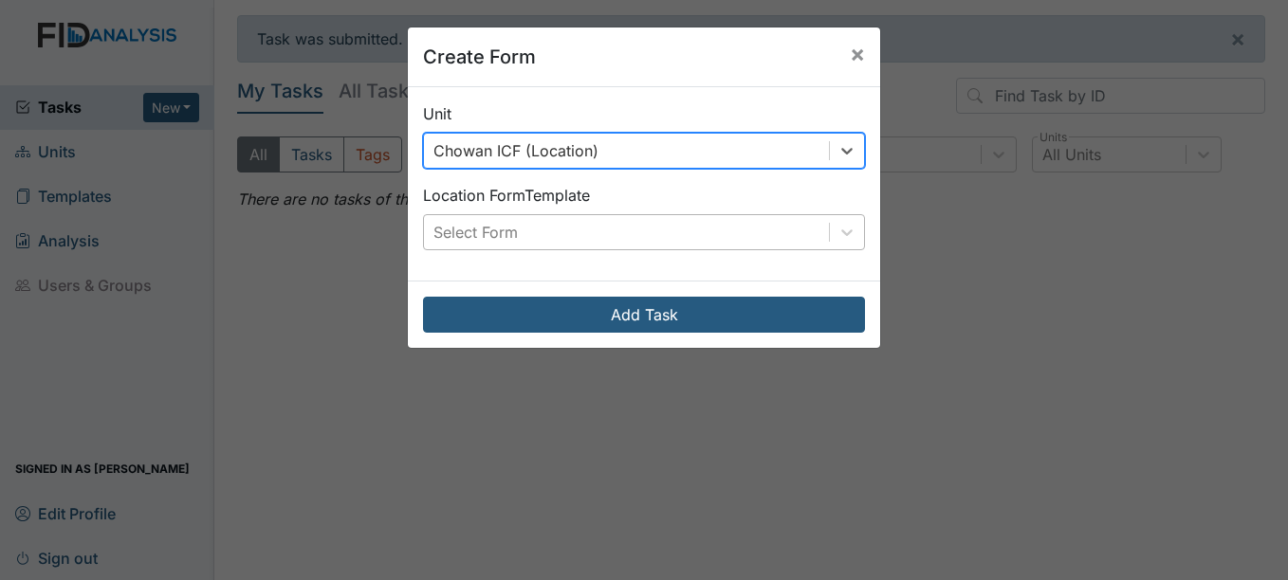
click at [644, 235] on div "Select Form" at bounding box center [626, 232] width 405 height 34
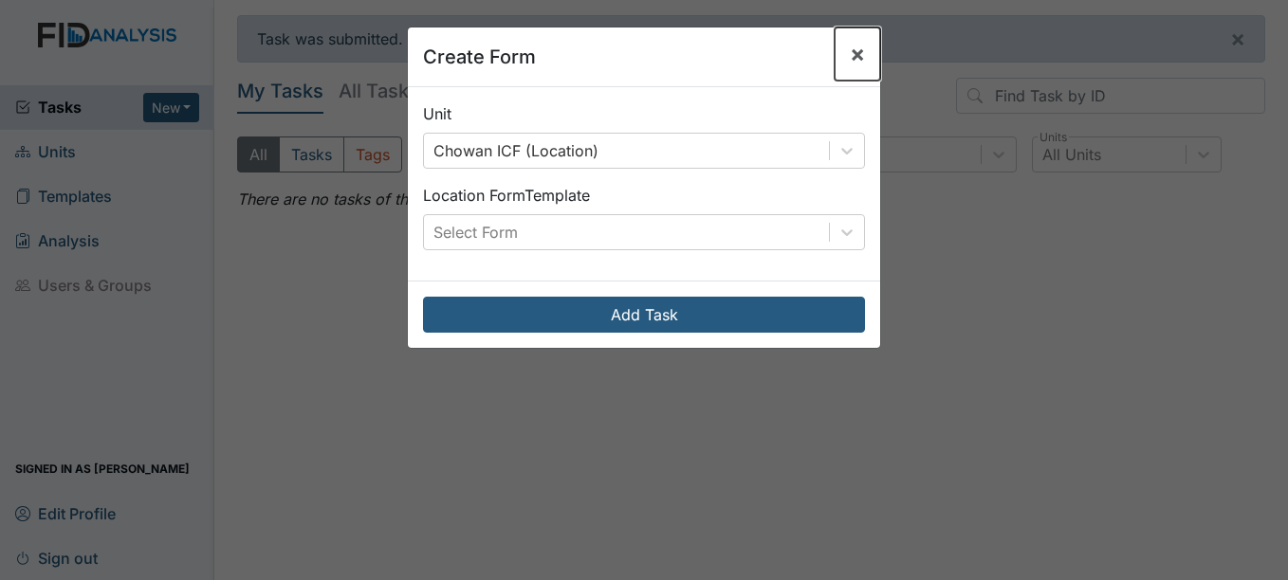
click at [859, 54] on button "×" at bounding box center [857, 53] width 46 height 53
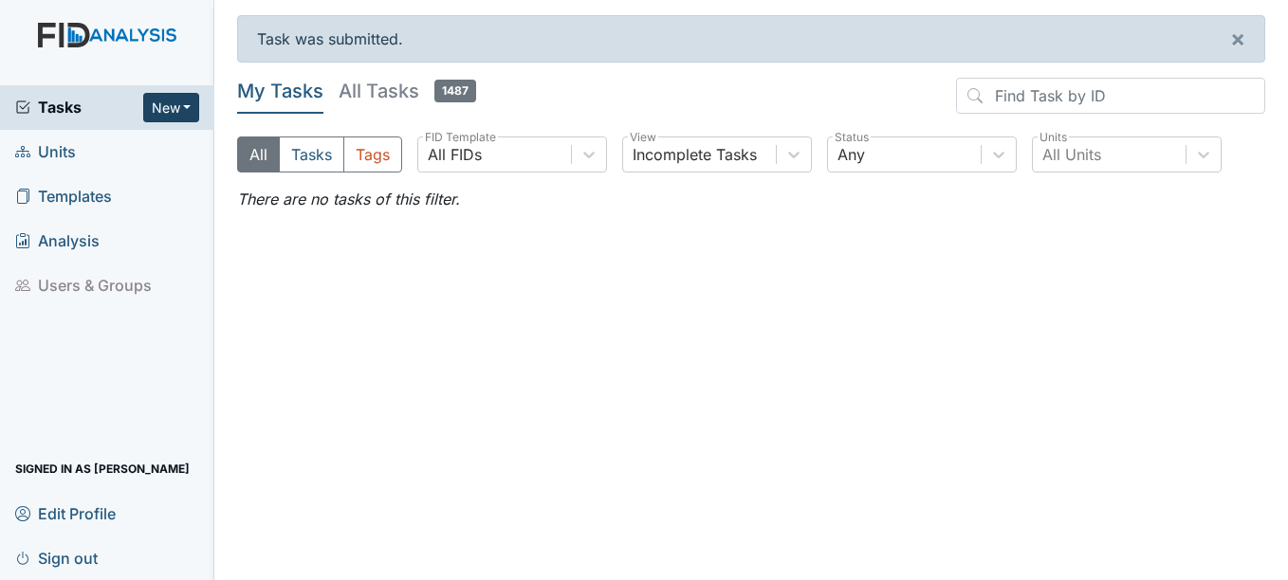
click at [177, 102] on button "New" at bounding box center [171, 107] width 57 height 29
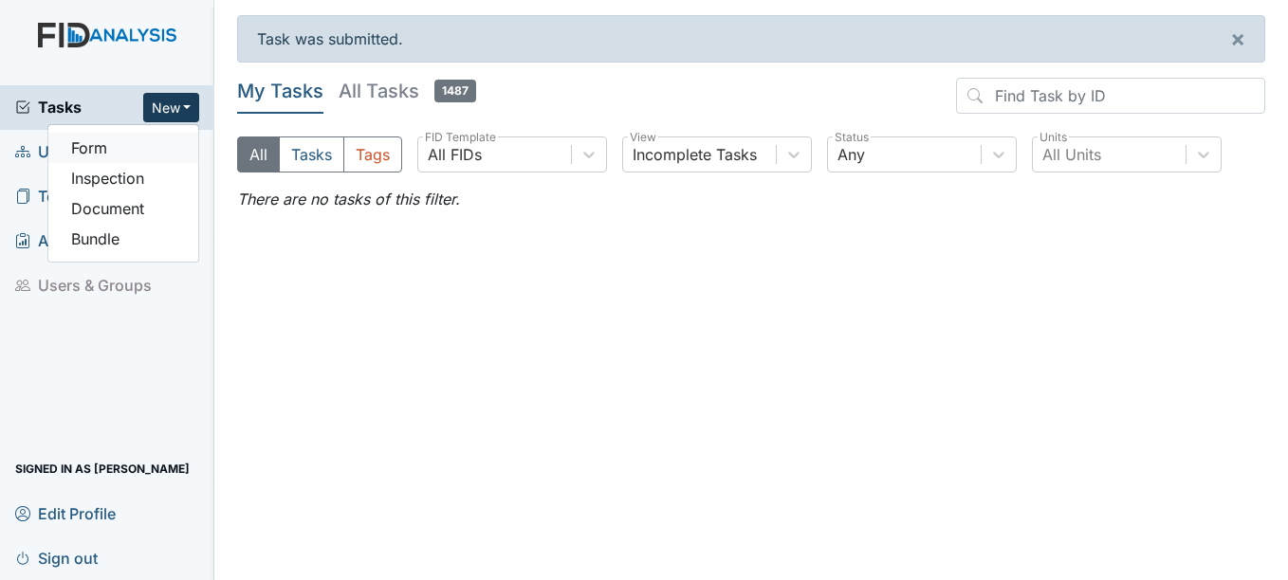
click at [152, 148] on link "Form" at bounding box center [123, 148] width 150 height 30
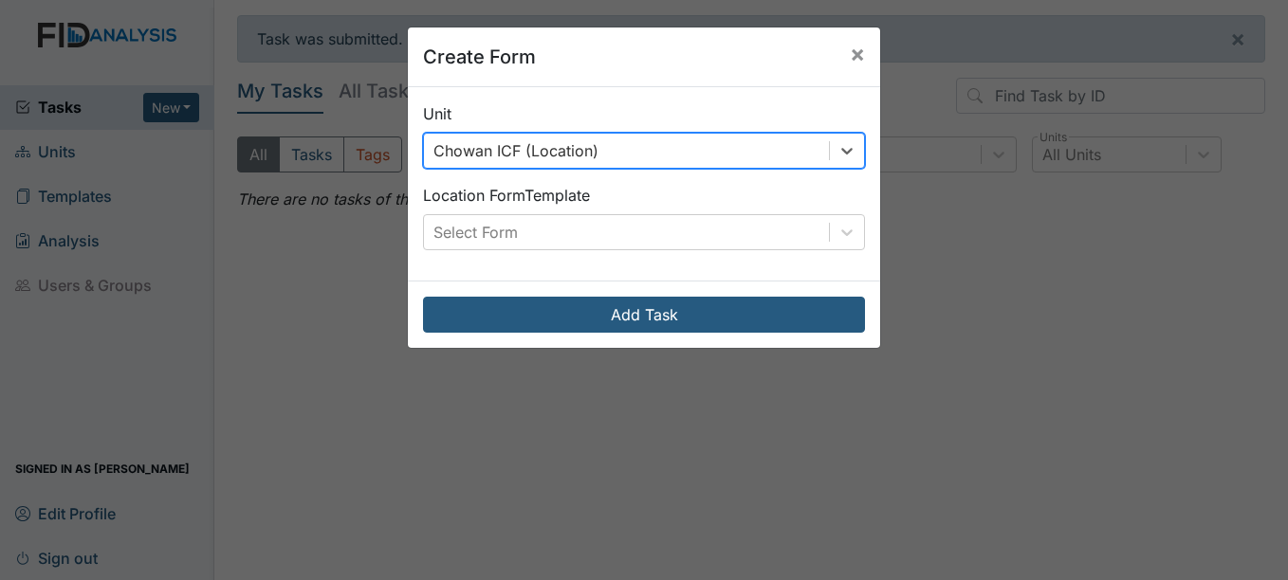
click at [762, 142] on div "Chowan ICF (Location)" at bounding box center [626, 151] width 405 height 34
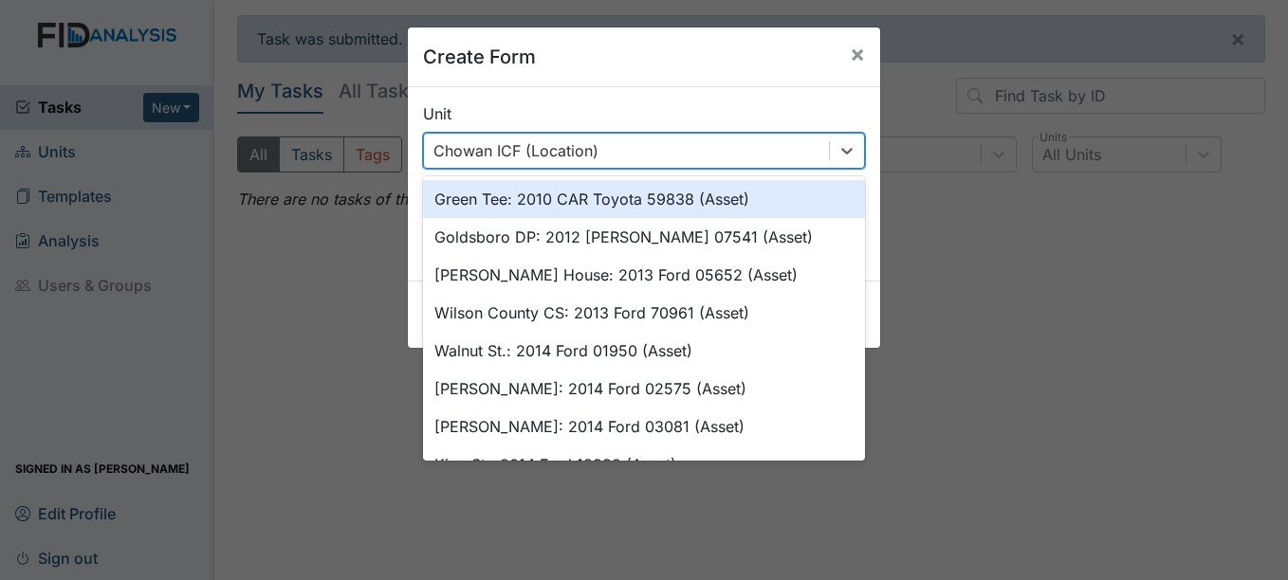
click at [762, 141] on div "Chowan ICF (Location)" at bounding box center [626, 151] width 405 height 34
type input "h"
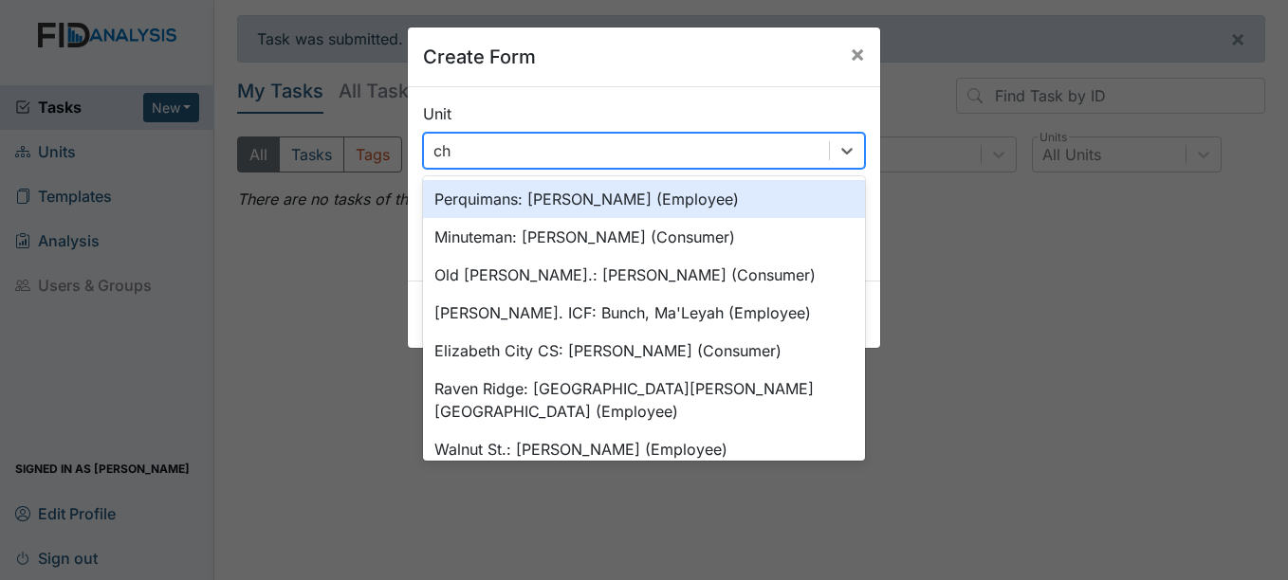
type input "c"
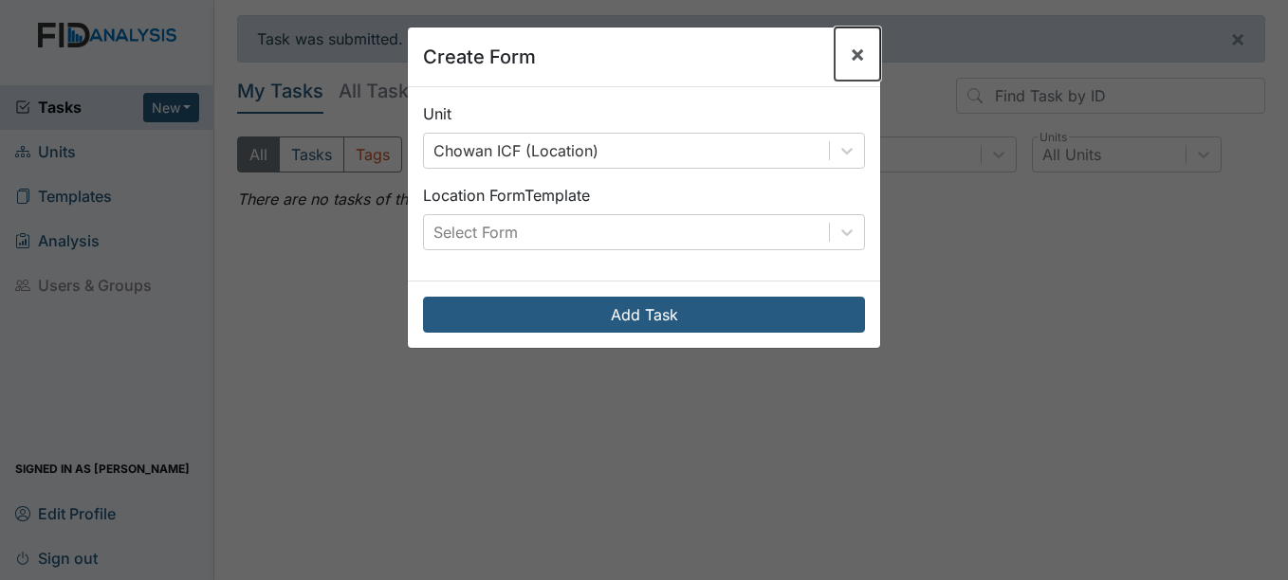
drag, startPoint x: 847, startPoint y: 57, endPoint x: 800, endPoint y: 65, distance: 47.2
click at [850, 59] on span "×" at bounding box center [857, 53] width 15 height 27
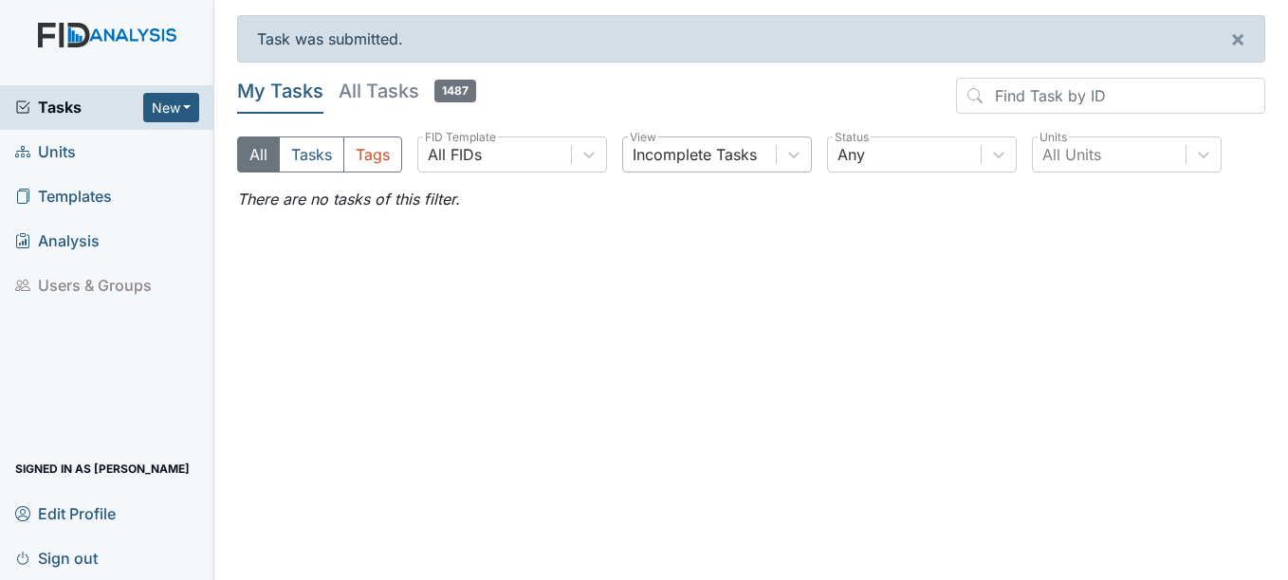
click at [740, 139] on div "Incomplete Tasks" at bounding box center [699, 154] width 153 height 34
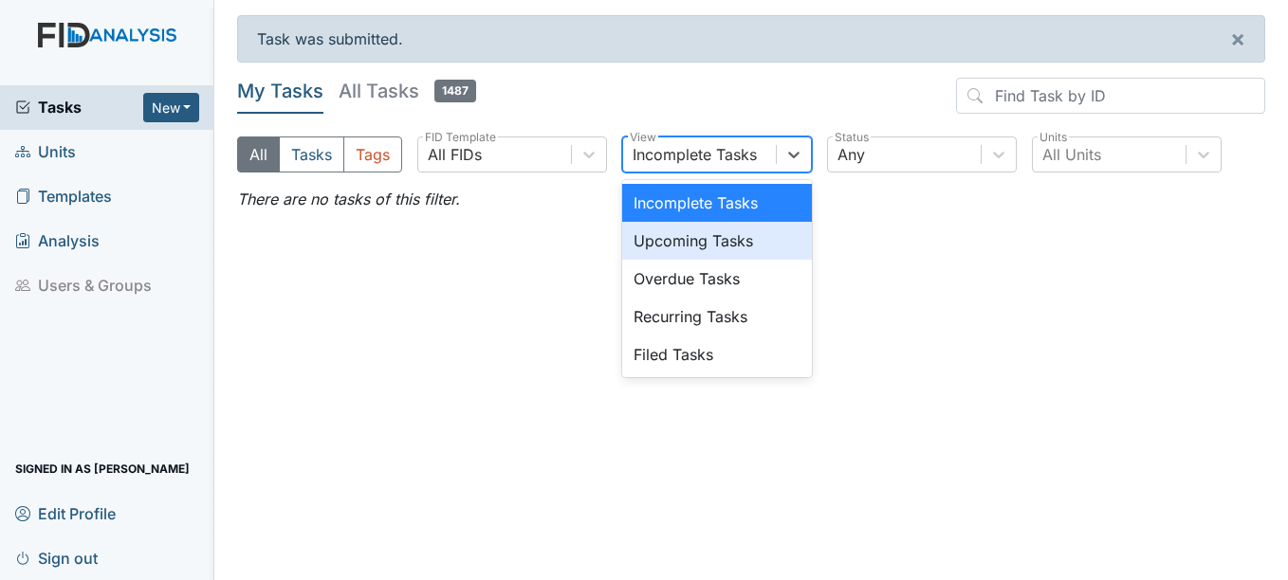
click at [679, 242] on div "Upcoming Tasks" at bounding box center [717, 241] width 190 height 38
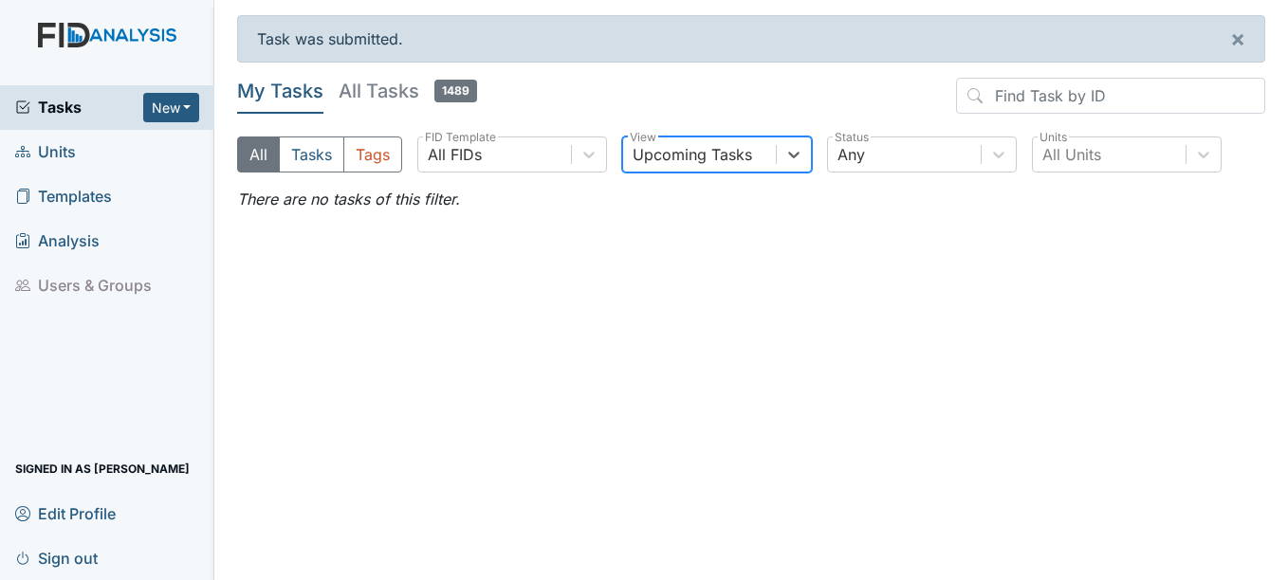
click at [727, 131] on div "My Tasks All Tasks 1489 All Tasks Tags All FIDs FID Template option Upcoming Ta…" at bounding box center [751, 133] width 1028 height 110
click at [707, 158] on div "Upcoming Tasks" at bounding box center [691, 154] width 119 height 23
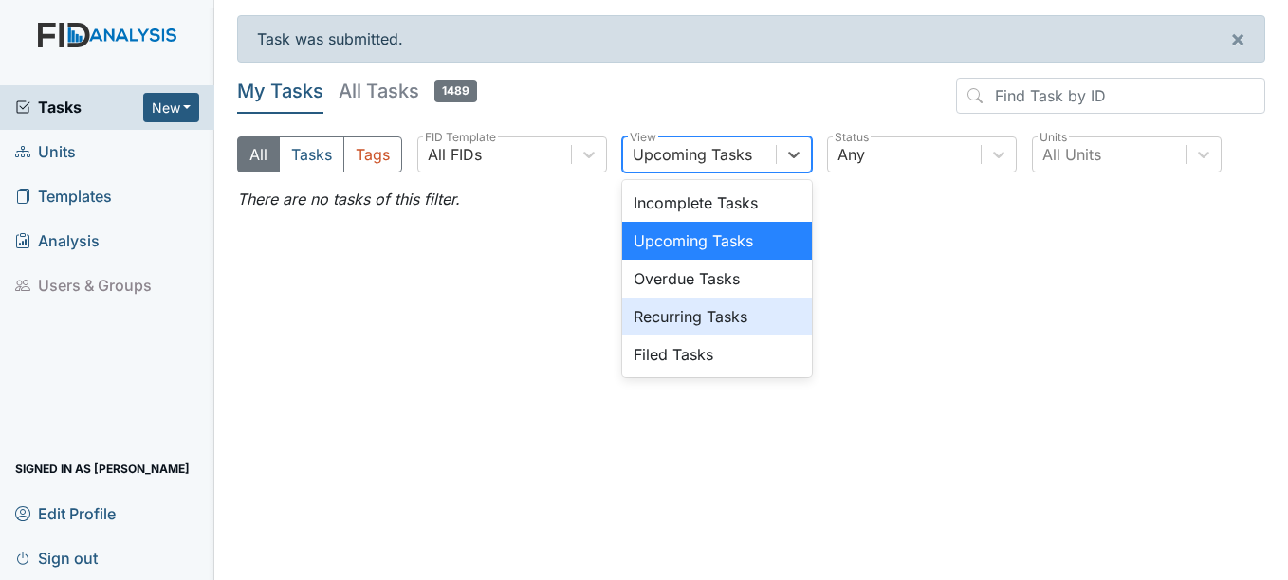
drag, startPoint x: 676, startPoint y: 306, endPoint x: 684, endPoint y: 272, distance: 35.0
click at [675, 304] on div "Recurring Tasks" at bounding box center [717, 317] width 190 height 38
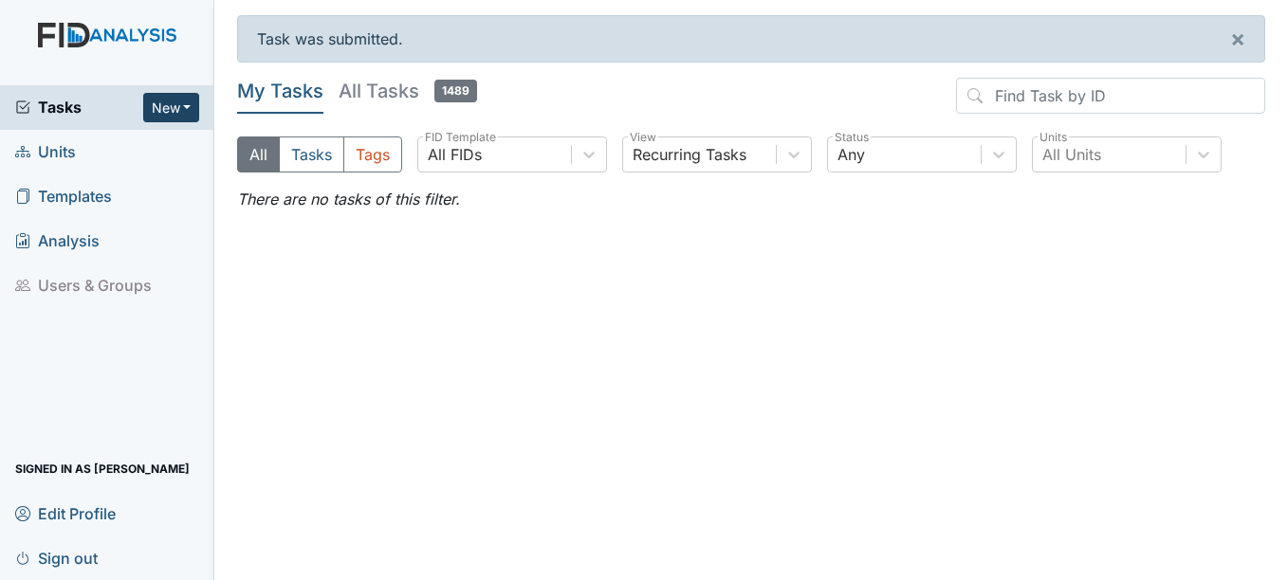
click at [170, 107] on button "New" at bounding box center [171, 107] width 57 height 29
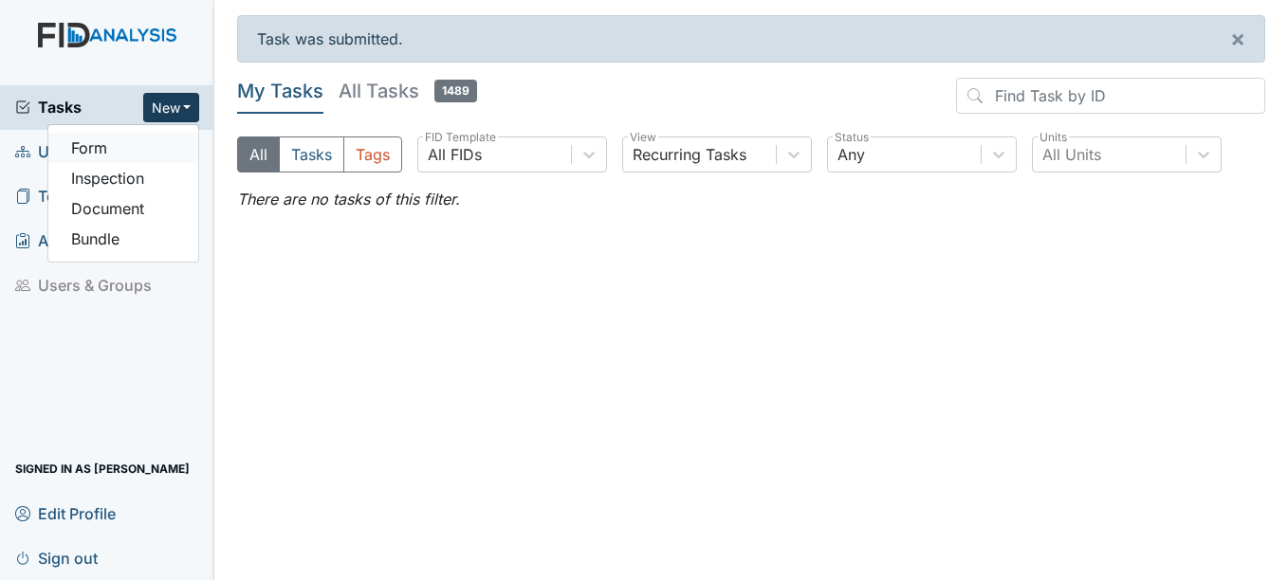
click at [143, 158] on link "Form" at bounding box center [123, 148] width 150 height 30
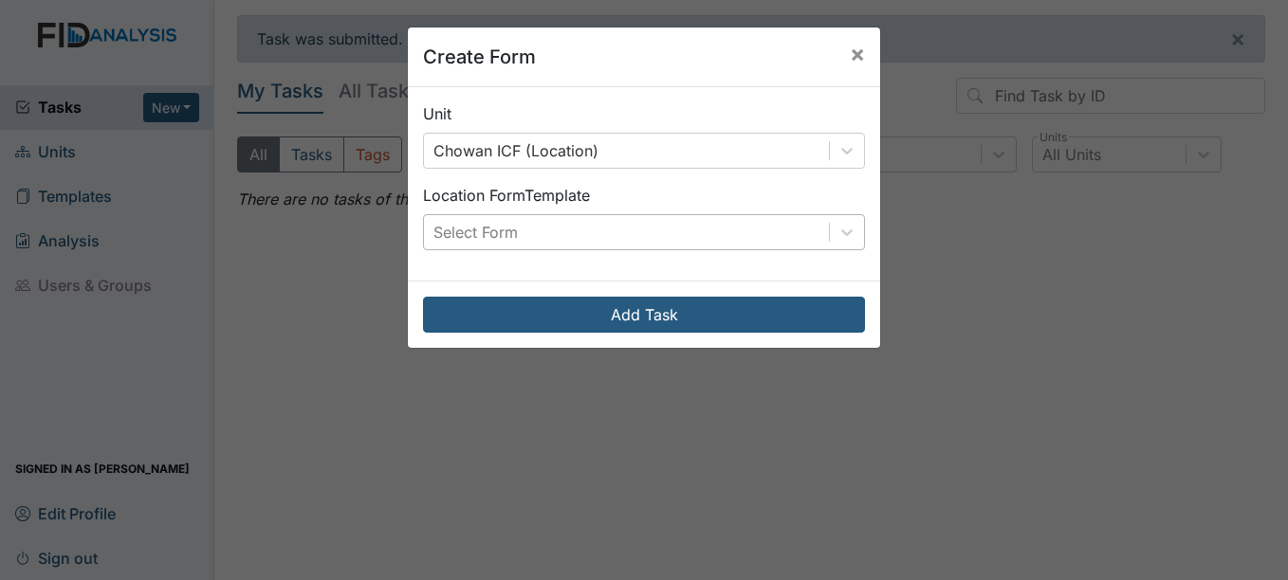
click at [585, 229] on div "Select Form" at bounding box center [626, 232] width 405 height 34
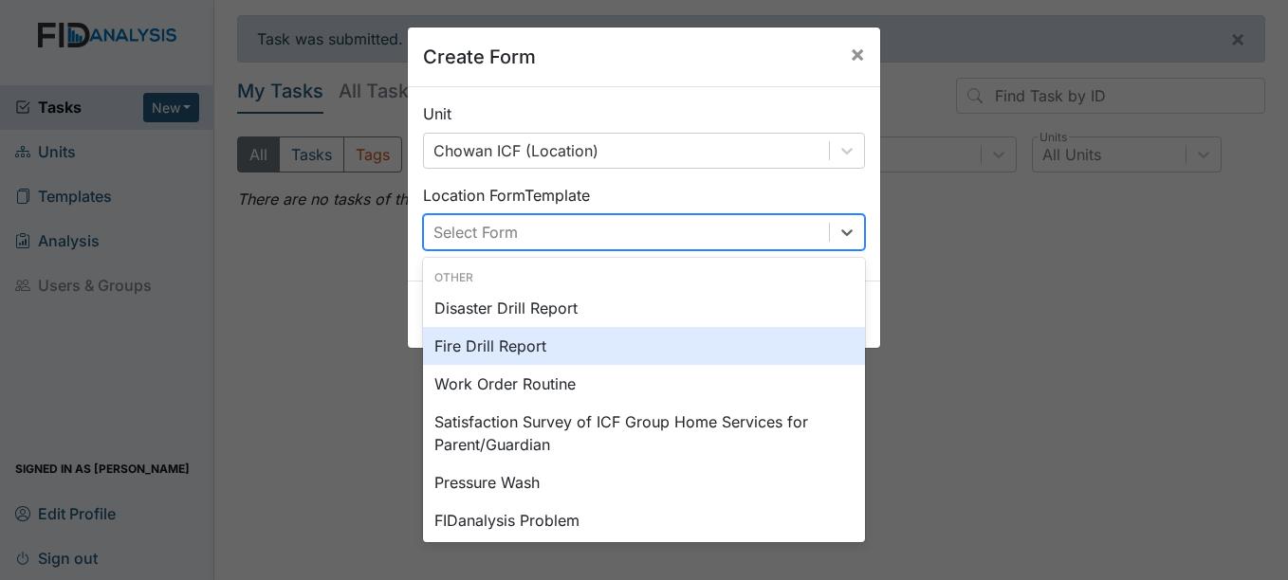
click at [558, 337] on div "Fire Drill Report" at bounding box center [644, 346] width 442 height 38
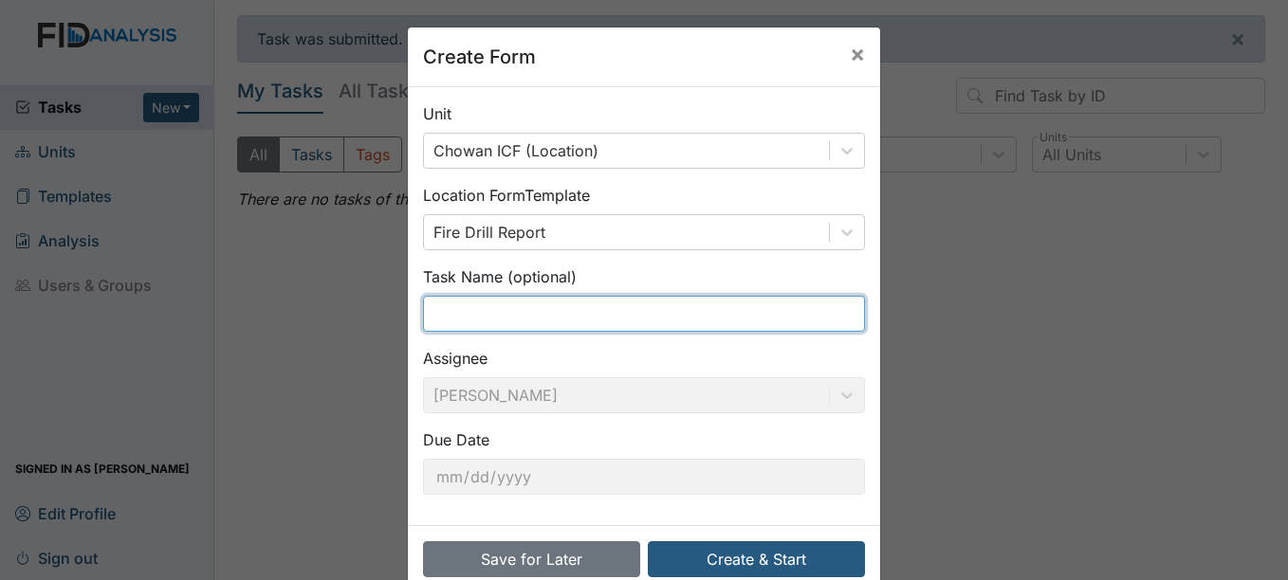
click at [558, 320] on input "text" at bounding box center [644, 314] width 442 height 36
type input "1st shift fire drill"
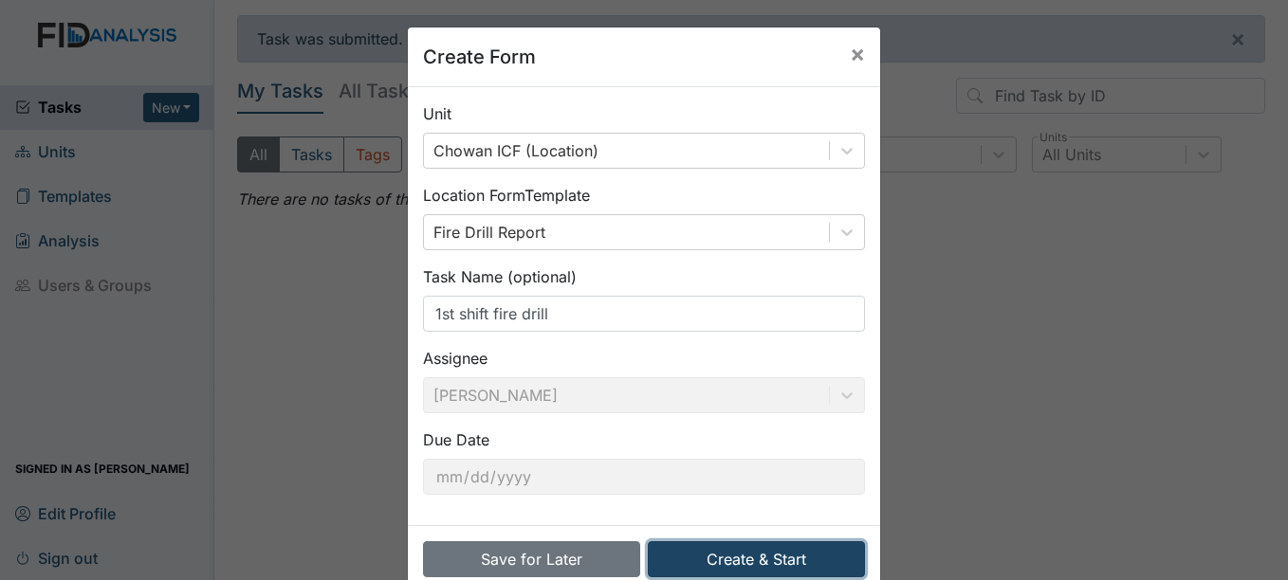
click at [685, 561] on button "Create & Start" at bounding box center [756, 559] width 217 height 36
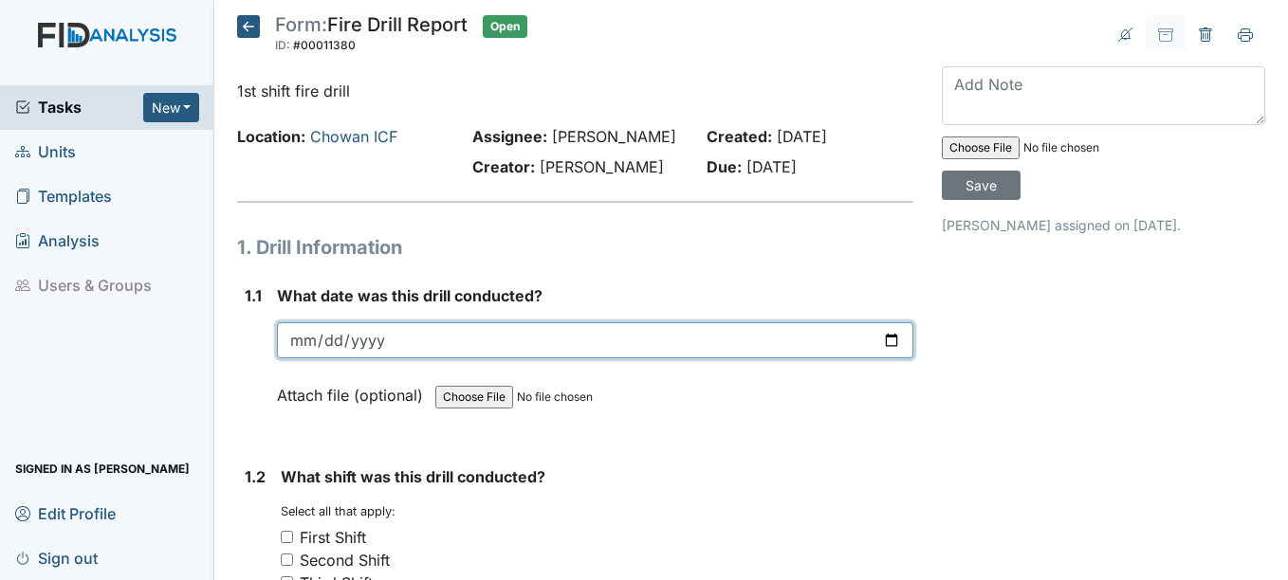
click at [300, 340] on input "date" at bounding box center [594, 340] width 635 height 36
type input "[DATE]"
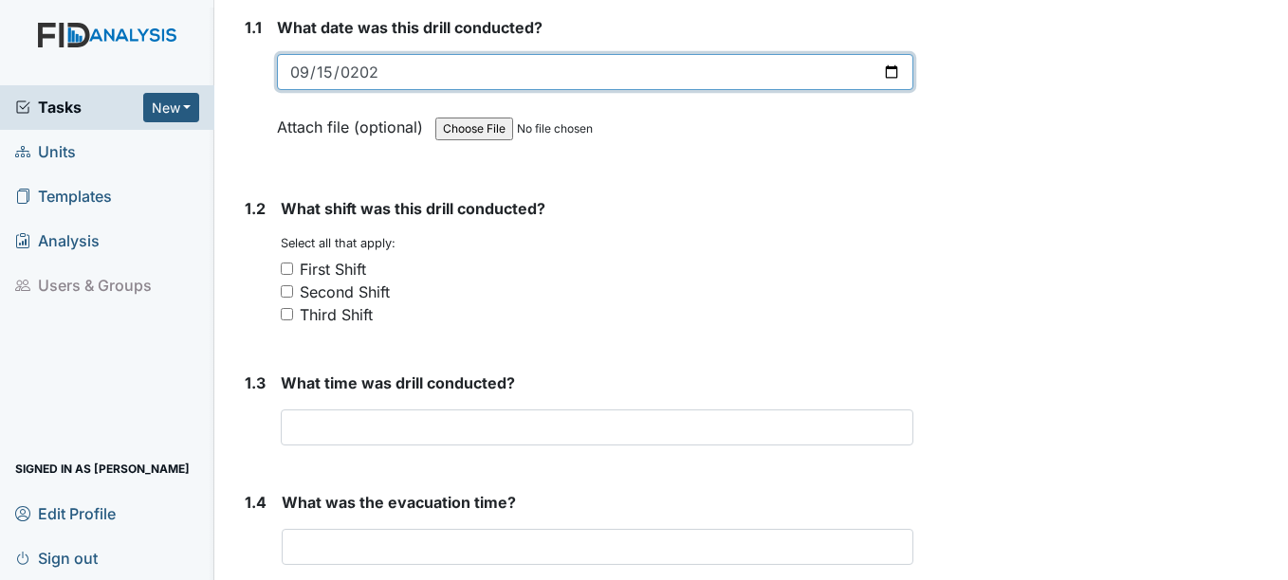
scroll to position [284, 0]
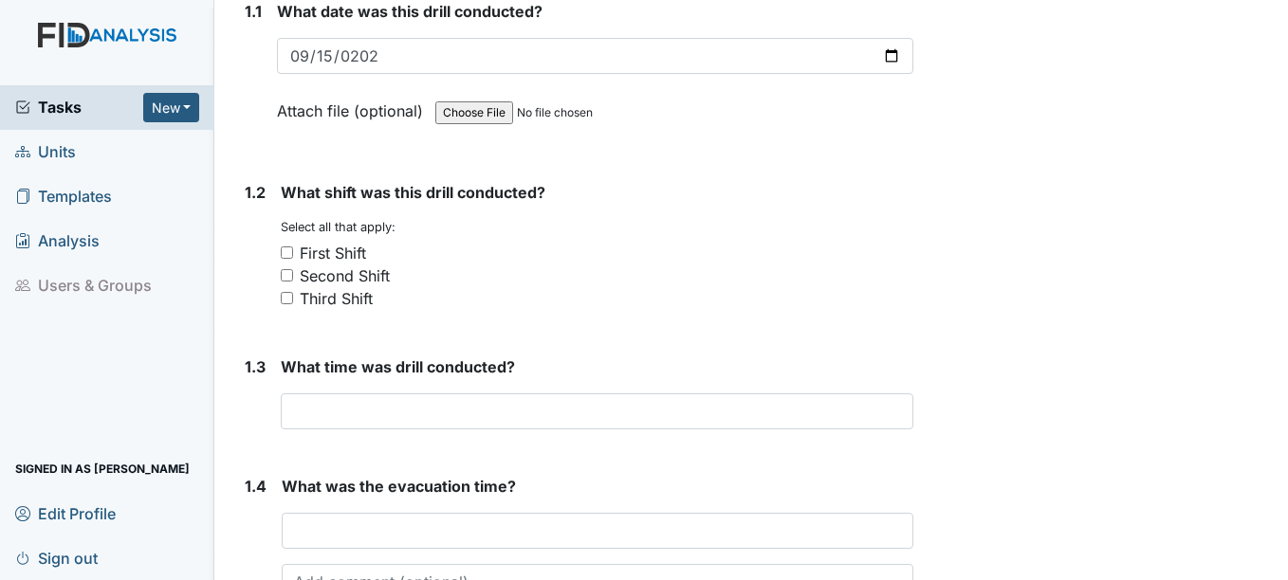
click at [351, 253] on div "First Shift" at bounding box center [333, 253] width 66 height 23
click at [293, 253] on input "First Shift" at bounding box center [287, 253] width 12 height 12
checkbox input "true"
click at [419, 431] on form "What time was drill conducted? This field is required." at bounding box center [596, 400] width 631 height 89
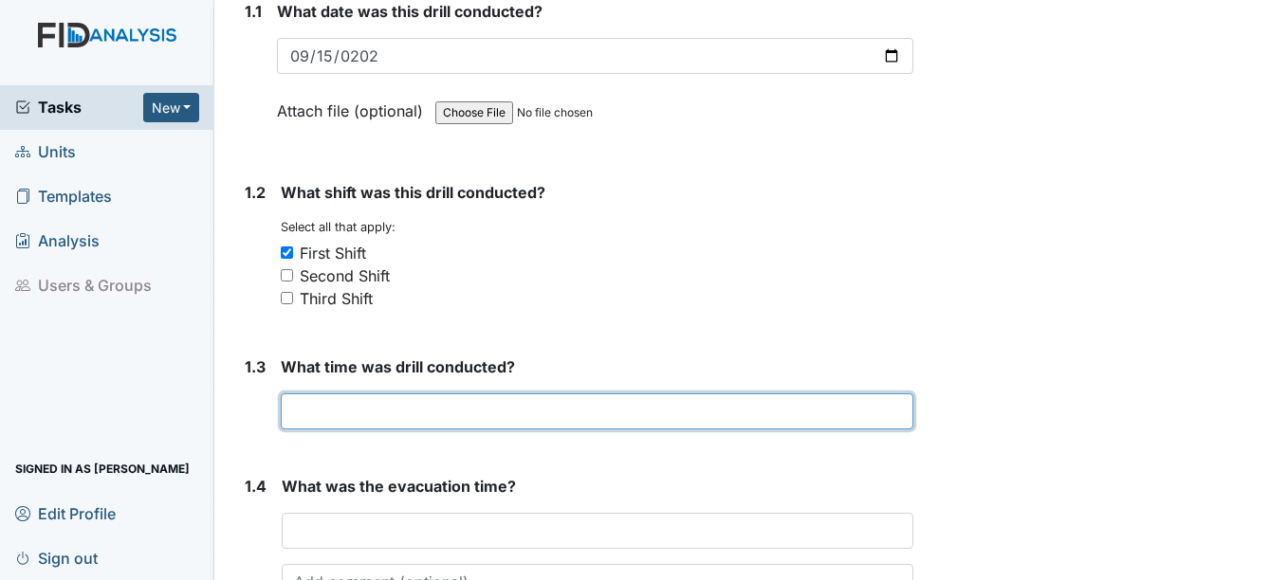
click at [433, 401] on input "text" at bounding box center [596, 411] width 631 height 36
type input "8"
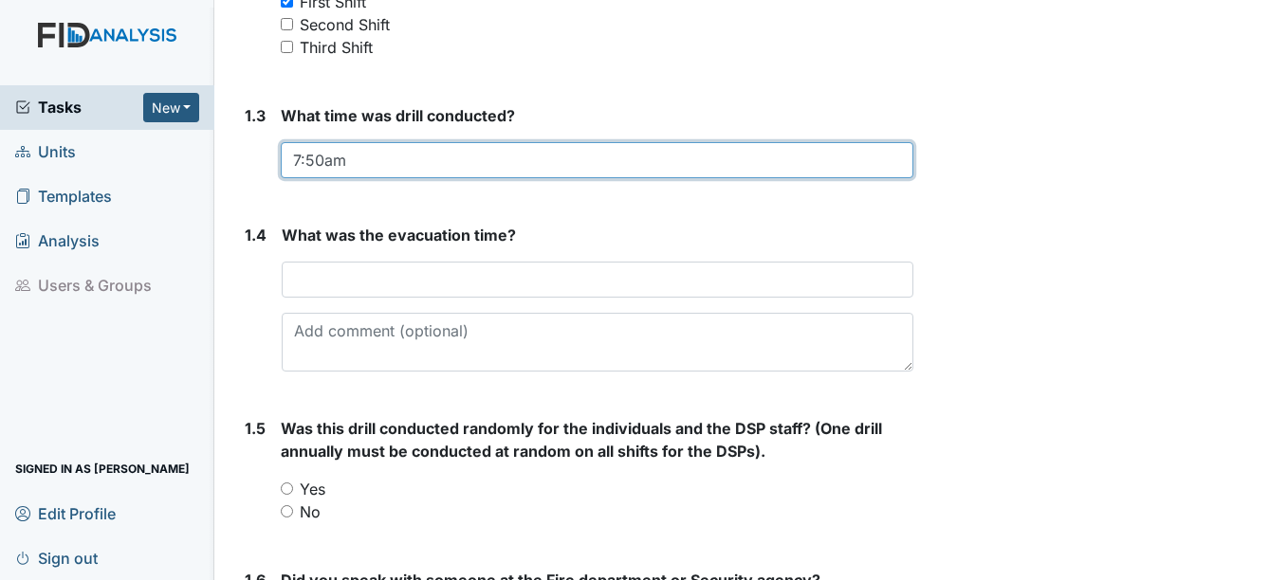
scroll to position [569, 0]
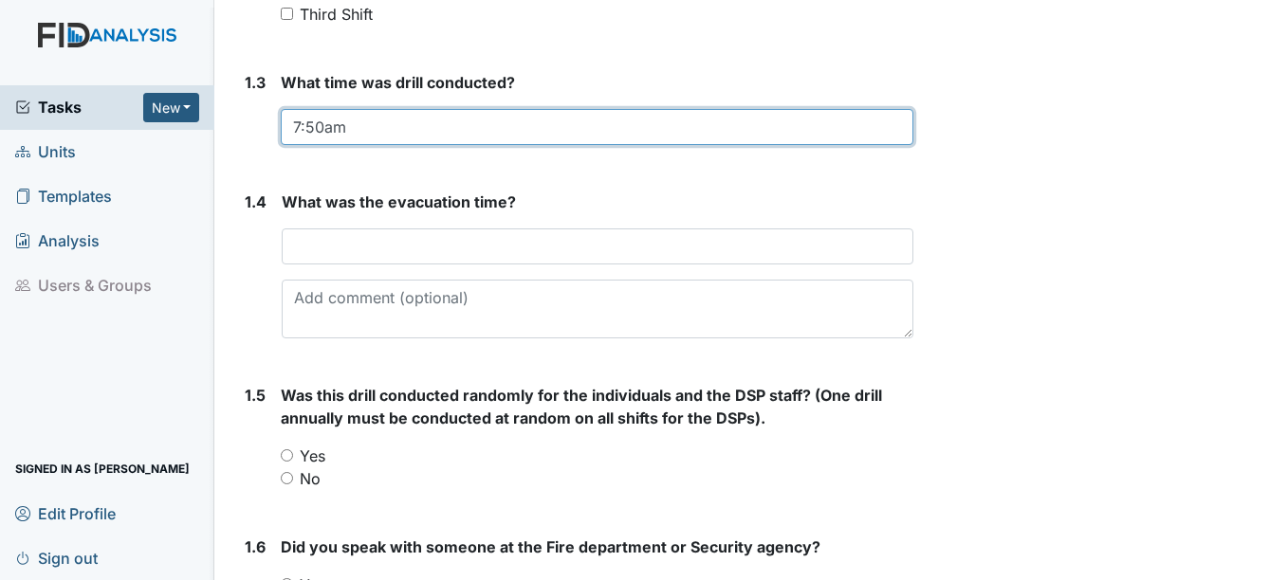
type input "7:50am"
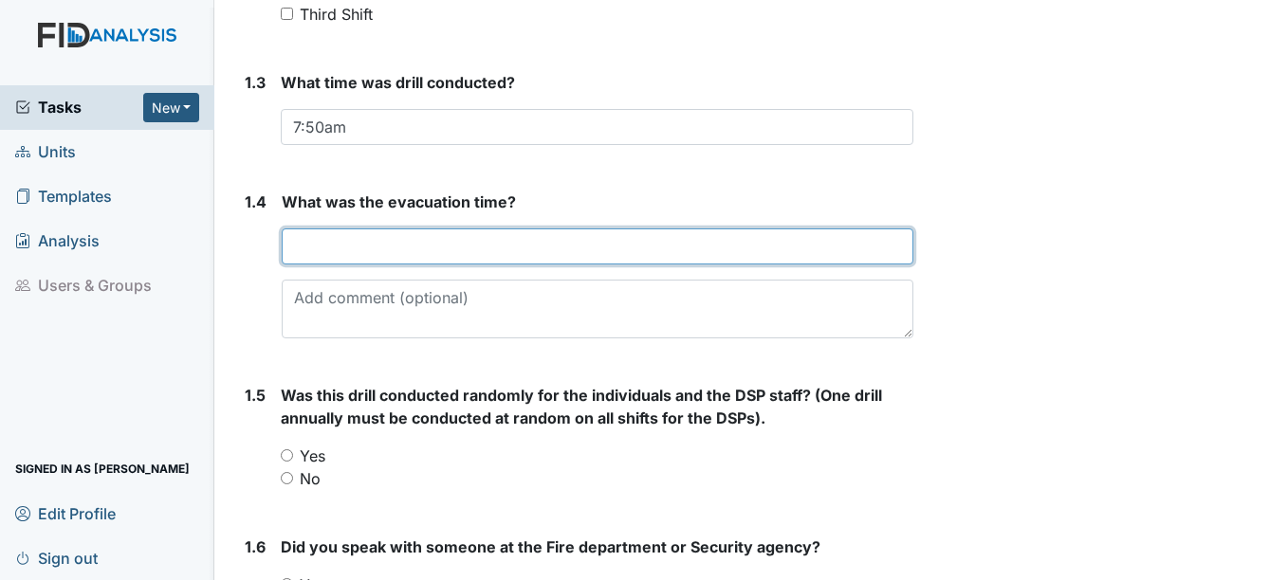
click at [424, 239] on input "text" at bounding box center [597, 247] width 631 height 36
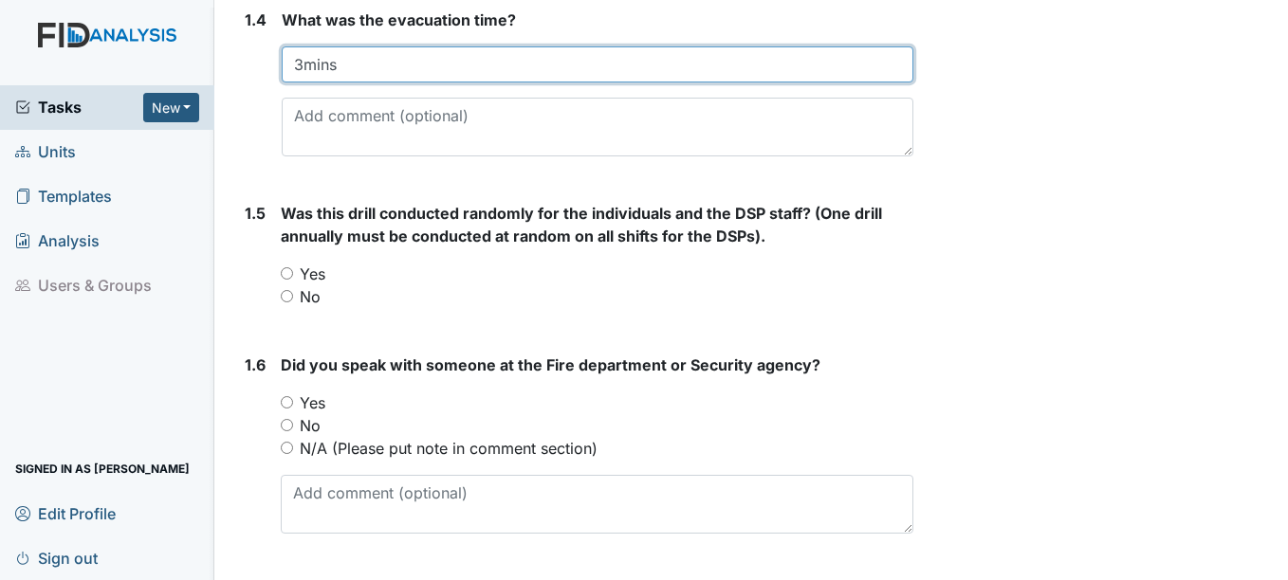
scroll to position [759, 0]
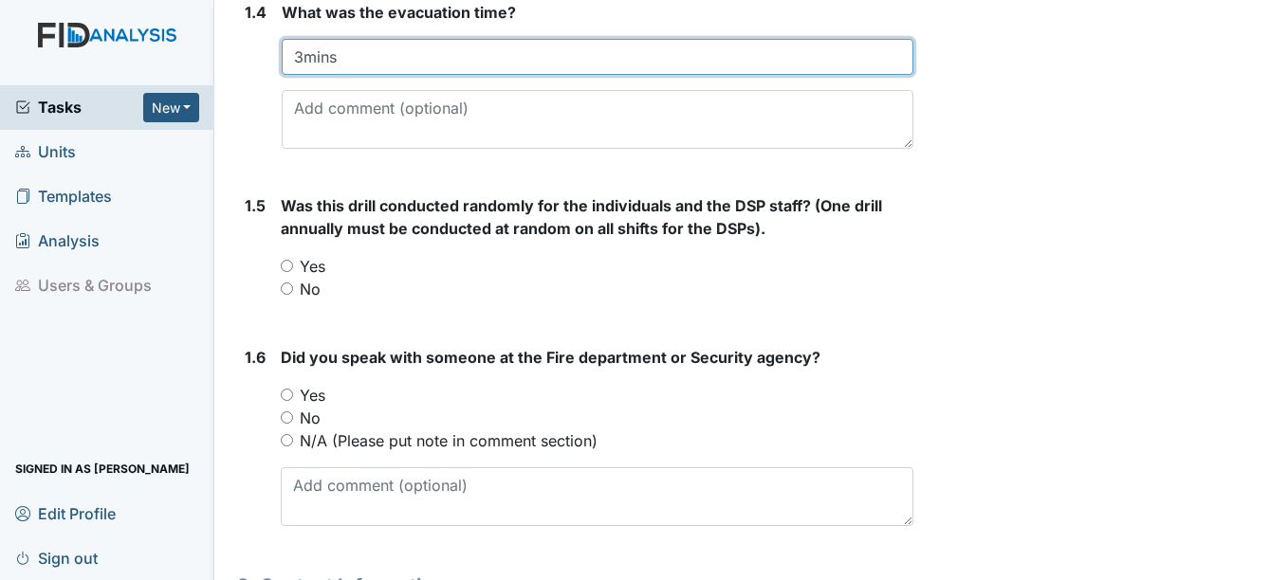
type input "3mins"
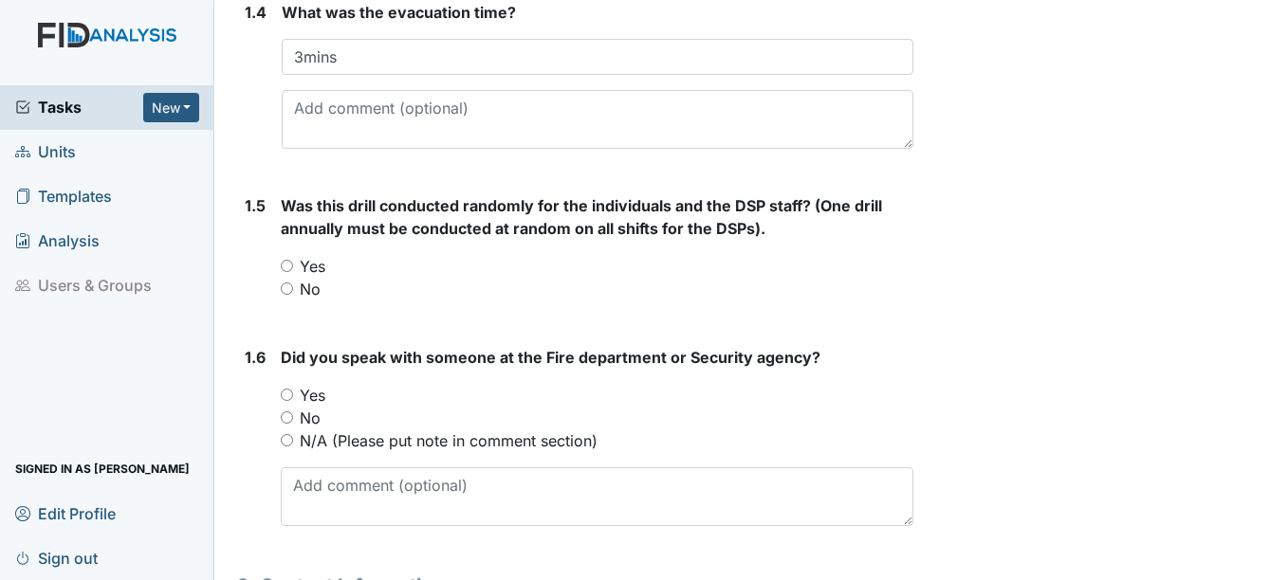
click at [316, 267] on label "Yes" at bounding box center [313, 266] width 26 height 23
click at [293, 267] on input "Yes" at bounding box center [287, 266] width 12 height 12
radio input "true"
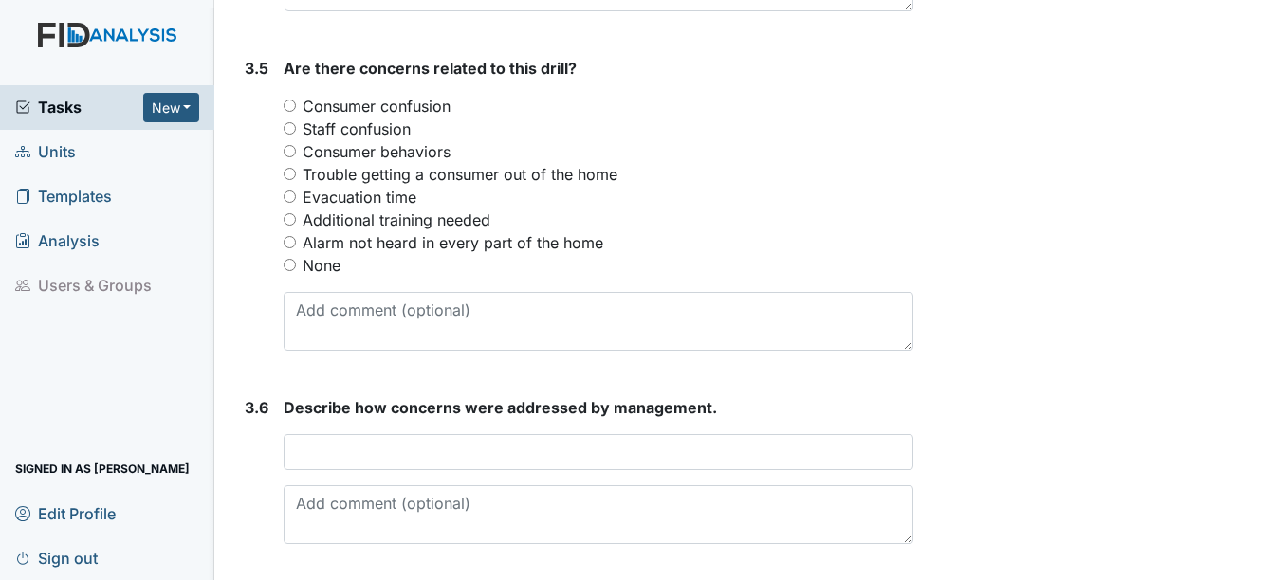
scroll to position [2462, 0]
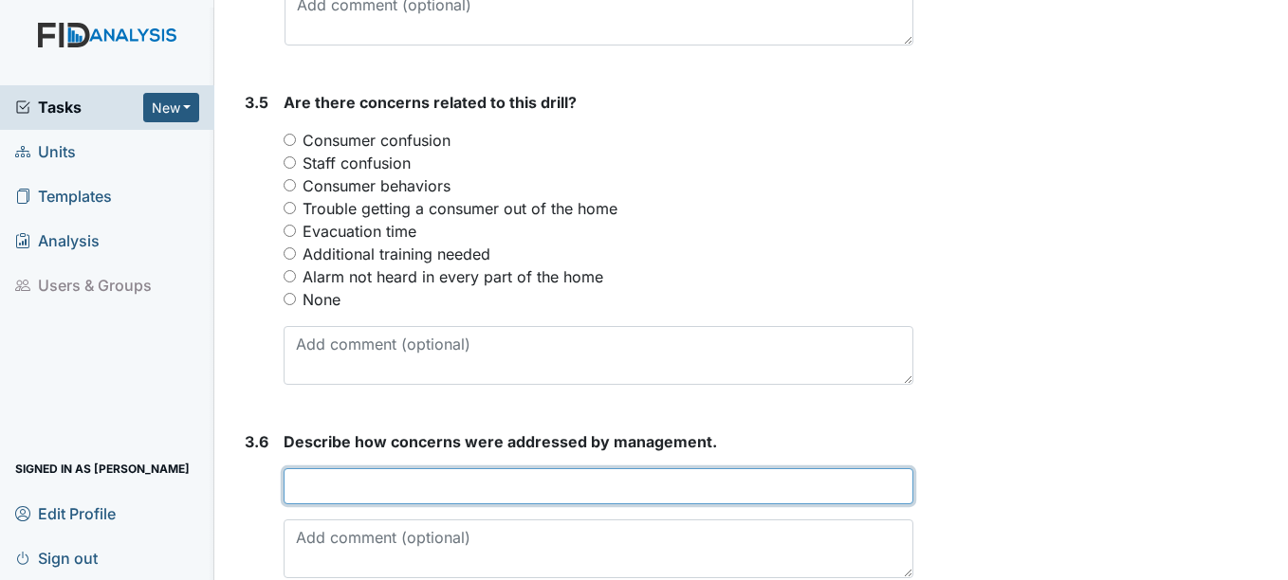
click at [395, 479] on input "text" at bounding box center [597, 486] width 629 height 36
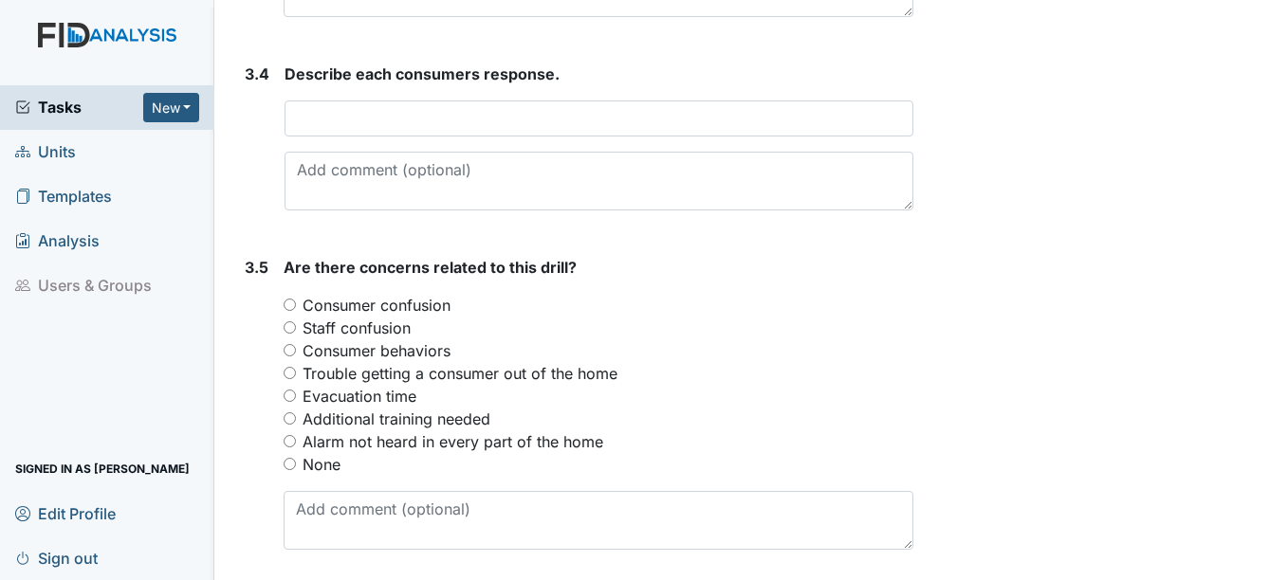
scroll to position [2273, 0]
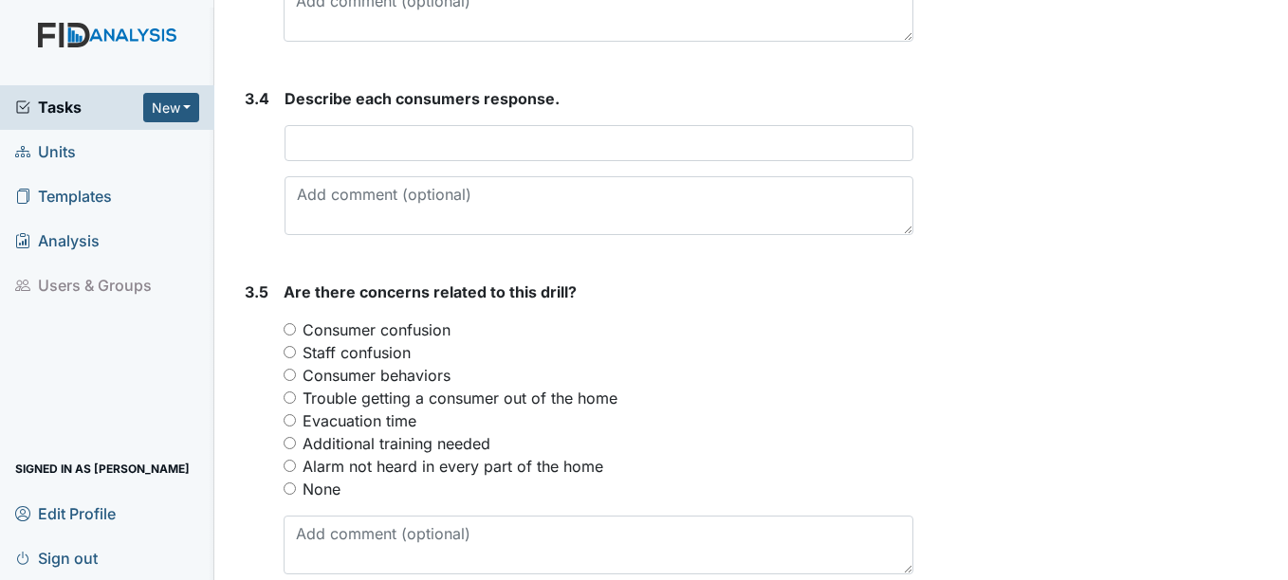
type input "N/A"
click at [314, 490] on label "None" at bounding box center [321, 489] width 38 height 23
click at [296, 490] on input "None" at bounding box center [289, 489] width 12 height 12
radio input "true"
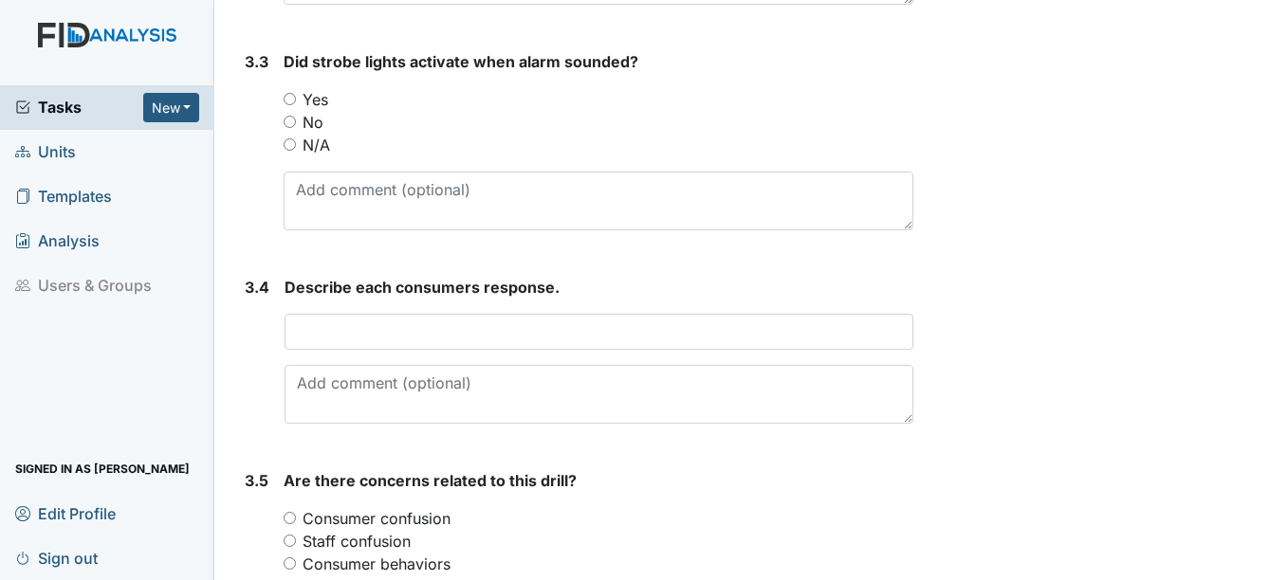
scroll to position [1988, 0]
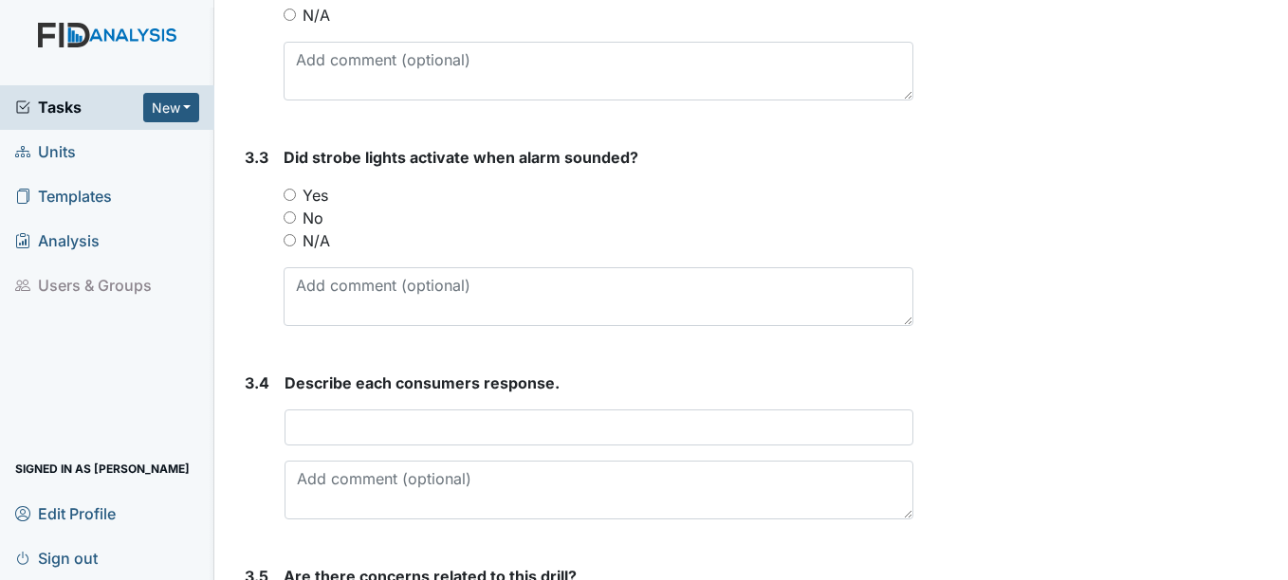
click at [319, 195] on label "Yes" at bounding box center [315, 195] width 26 height 23
click at [296, 195] on input "Yes" at bounding box center [289, 195] width 12 height 12
radio input "true"
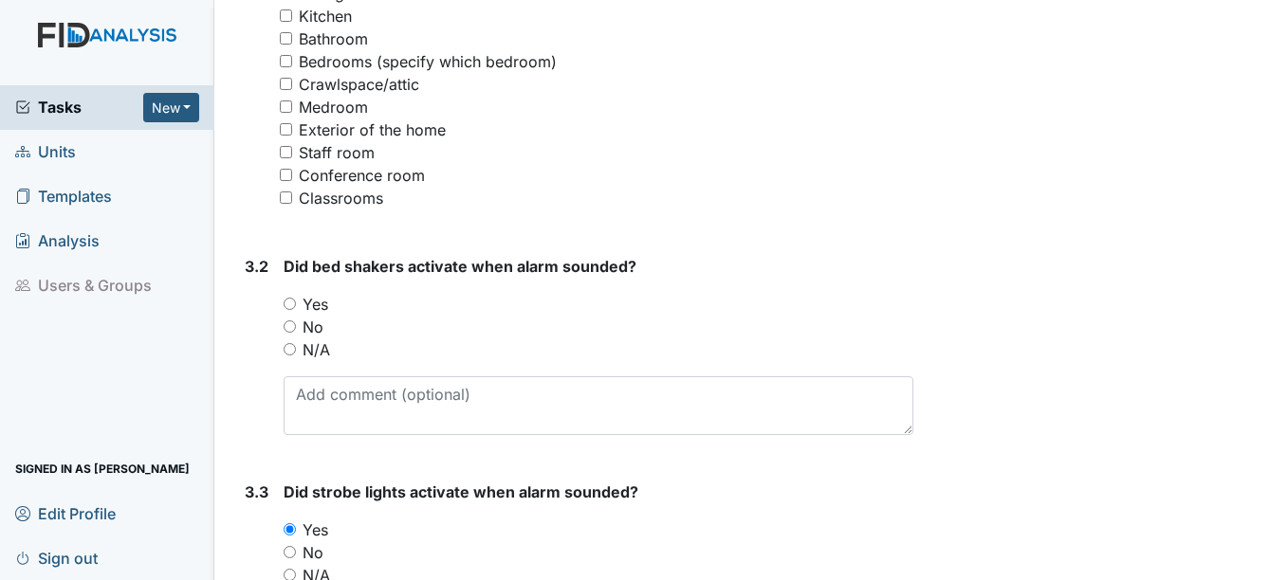
scroll to position [1609, 0]
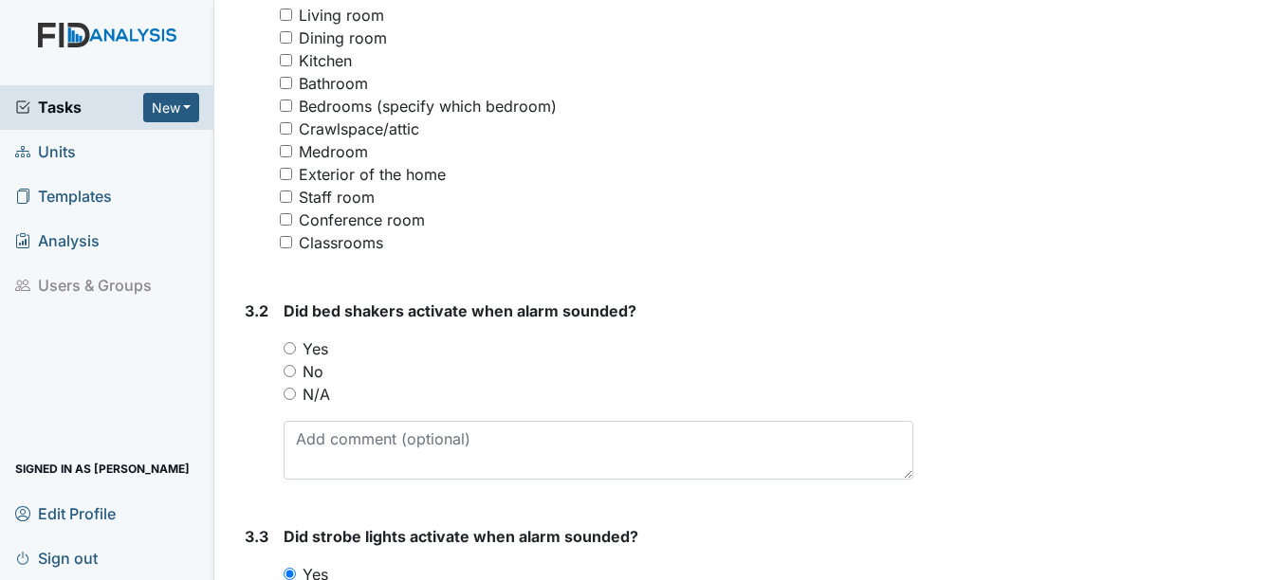
click at [313, 388] on label "N/A" at bounding box center [315, 394] width 27 height 23
click at [296, 388] on input "N/A" at bounding box center [289, 394] width 12 height 12
radio input "true"
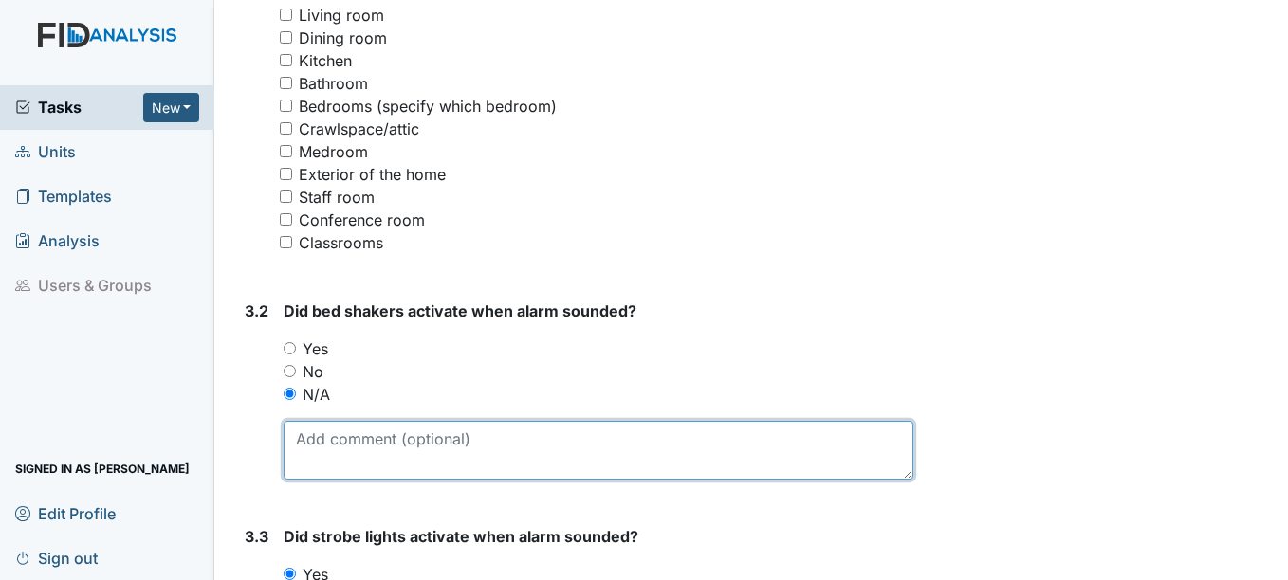
click at [363, 469] on textarea at bounding box center [597, 450] width 629 height 59
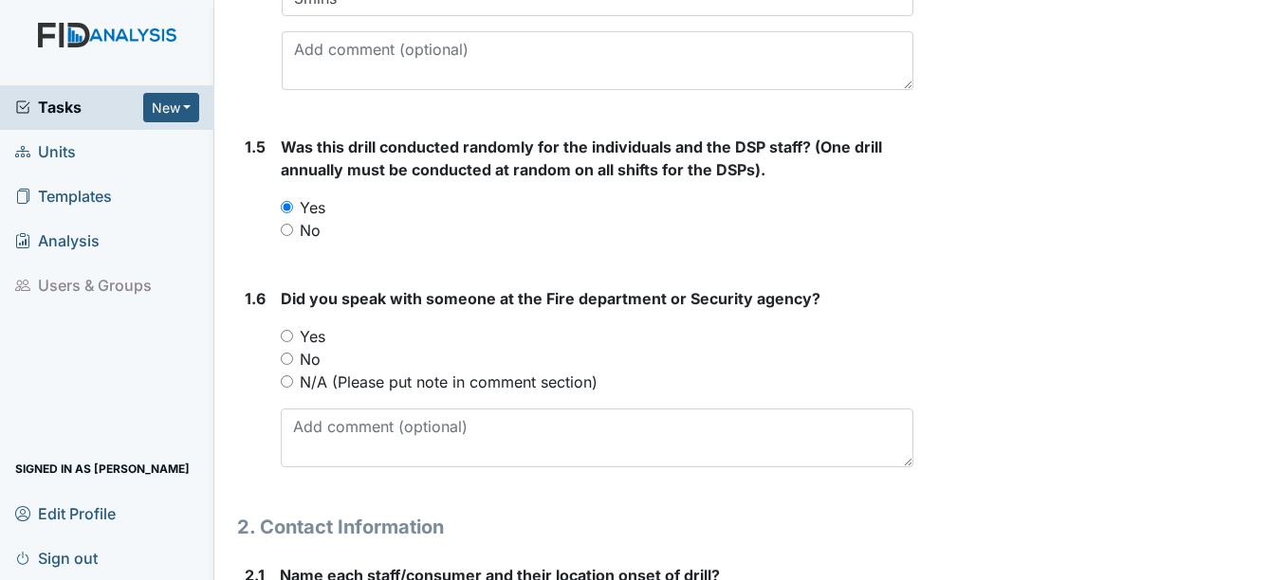
scroll to position [850, 0]
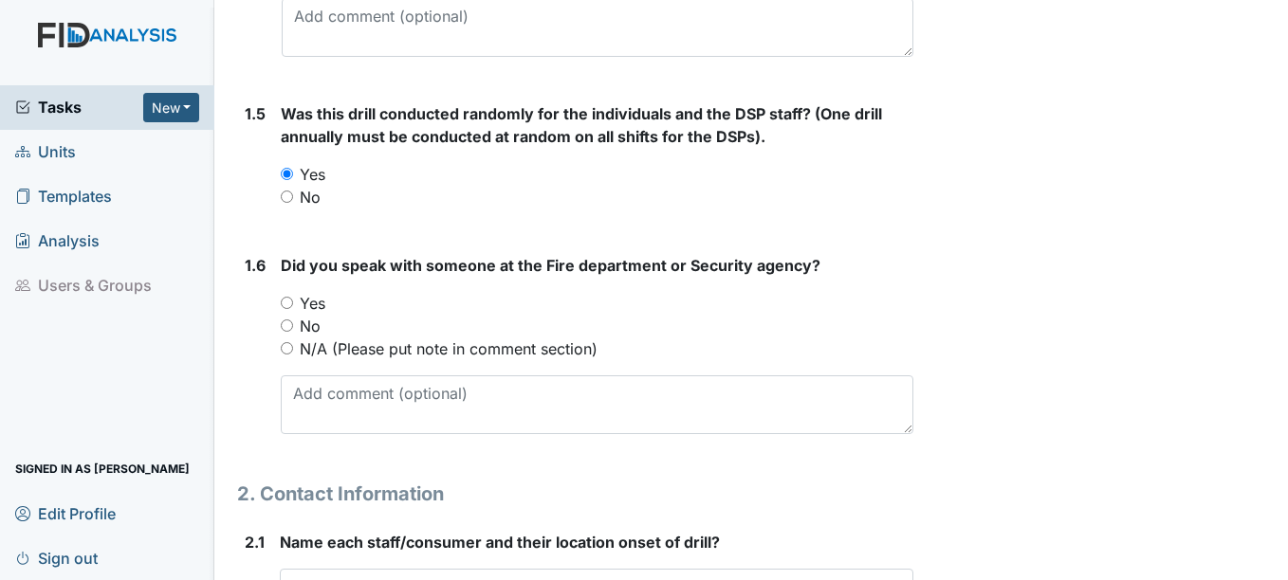
type textarea "No bed shakers in [GEOGRAPHIC_DATA]."
click at [308, 301] on label "Yes" at bounding box center [313, 303] width 26 height 23
click at [293, 301] on input "Yes" at bounding box center [287, 303] width 12 height 12
radio input "true"
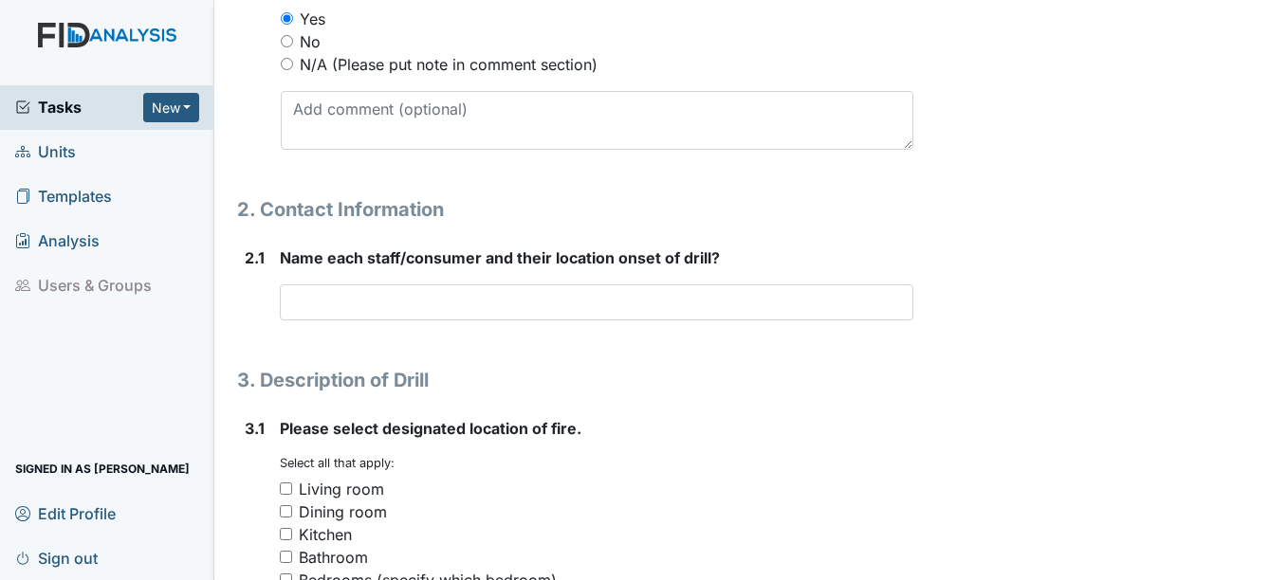
scroll to position [1040, 0]
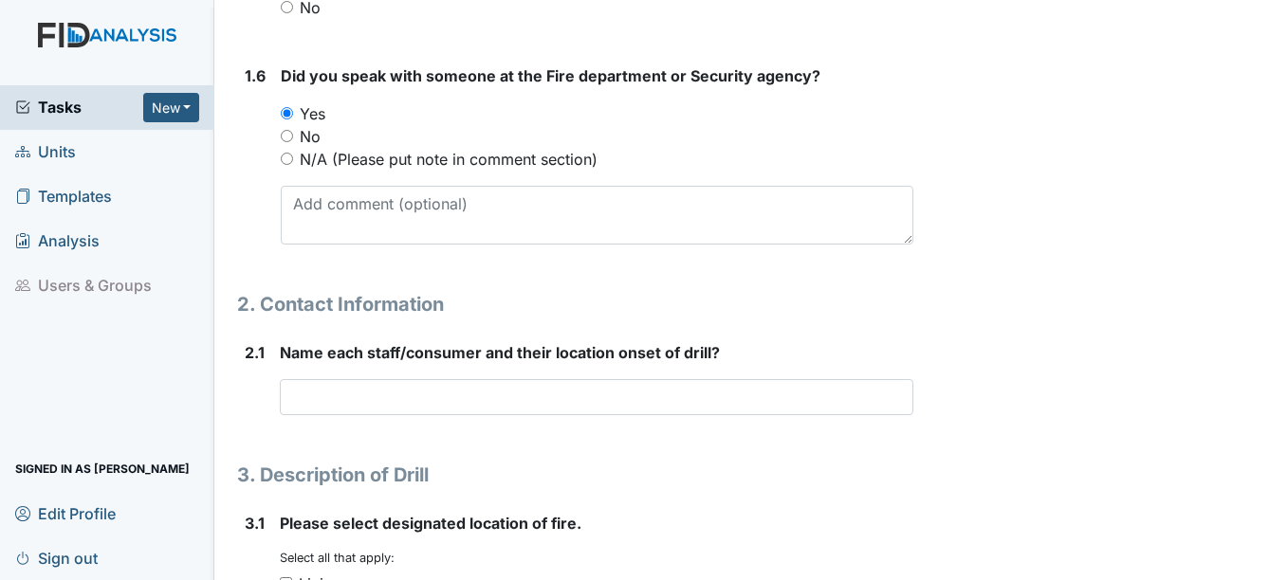
click at [396, 294] on h1 "2. Contact Information" at bounding box center [574, 304] width 675 height 28
click at [391, 378] on div "Name each staff/consumer and their location onset of drill? This field is requi…" at bounding box center [596, 378] width 632 height 74
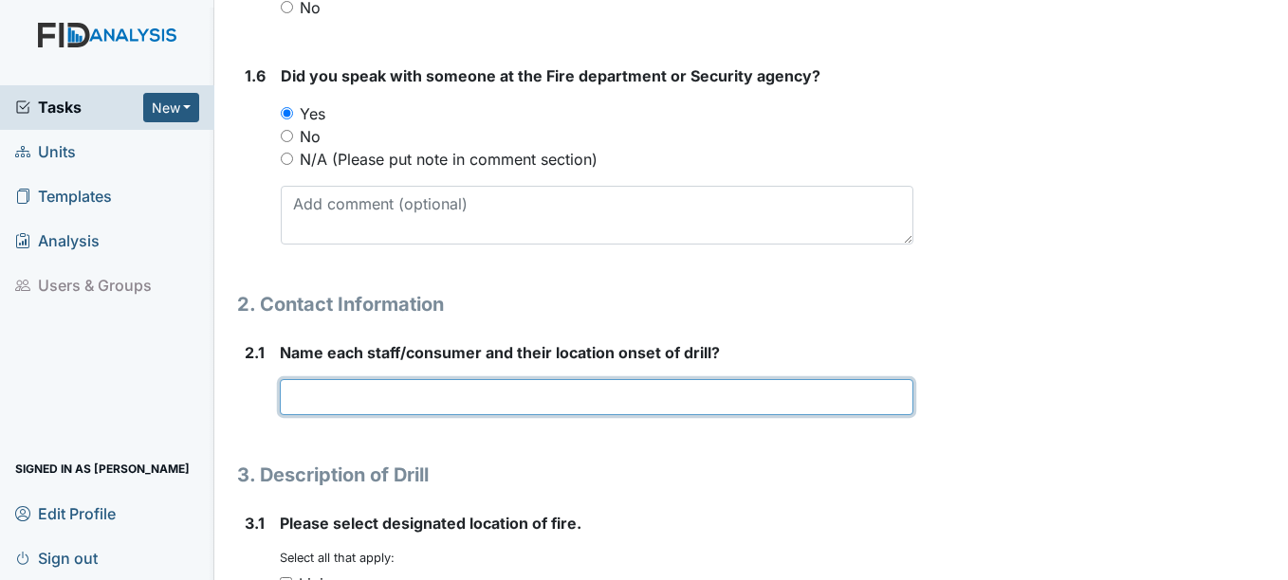
click at [393, 393] on input "text" at bounding box center [596, 397] width 632 height 36
type input "[PERSON_NAME] m - living room [PERSON_NAME] - kitchen"
